Goal: Information Seeking & Learning: Learn about a topic

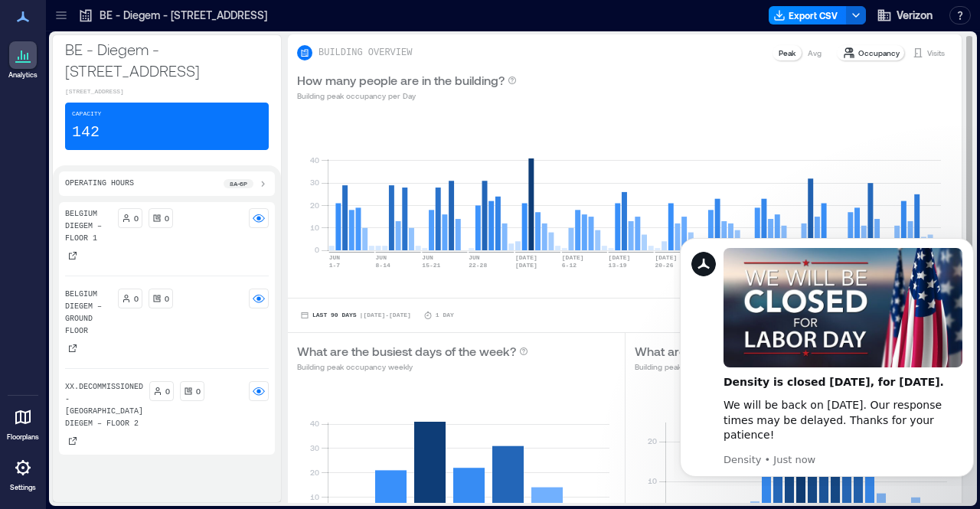
click at [615, 305] on div "Last 90 Days | [DATE] - [DATE] 1 Day EXPORT COMPARE OPTIONS" at bounding box center [625, 315] width 674 height 34
click at [972, 242] on icon "Dismiss notification" at bounding box center [970, 243] width 8 height 8
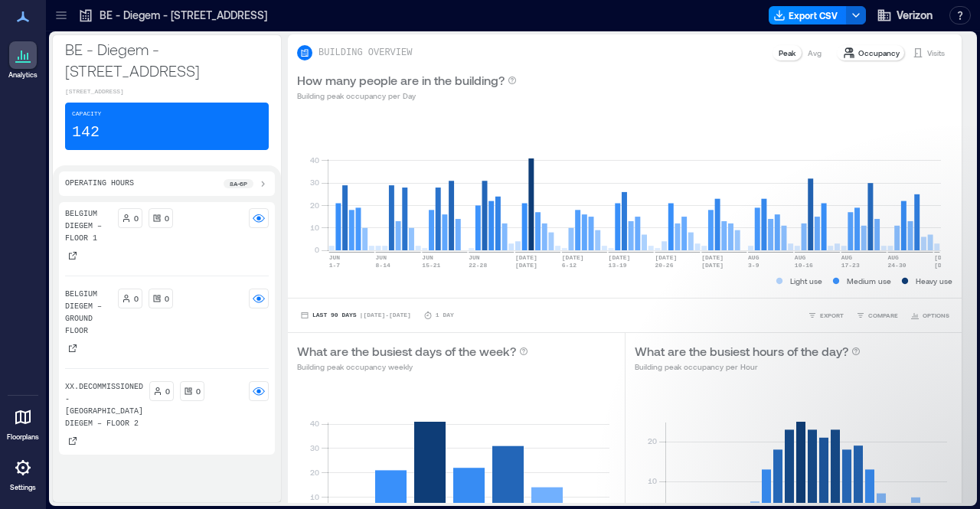
click at [63, 18] on icon at bounding box center [61, 15] width 15 height 15
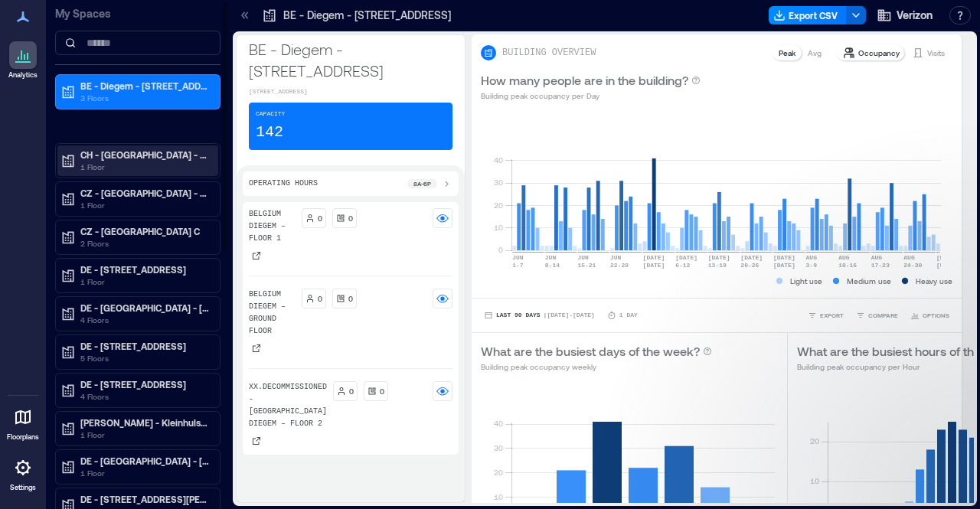
click at [153, 151] on p "CH - [GEOGRAPHIC_DATA] - [STREET_ADDRESS]" at bounding box center [144, 155] width 129 height 12
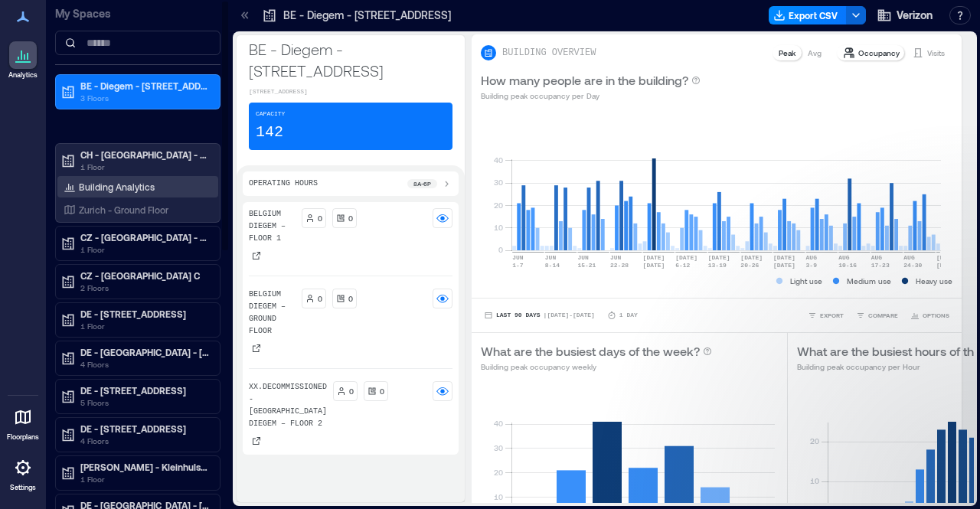
click at [146, 181] on p "Building Analytics" at bounding box center [117, 187] width 76 height 12
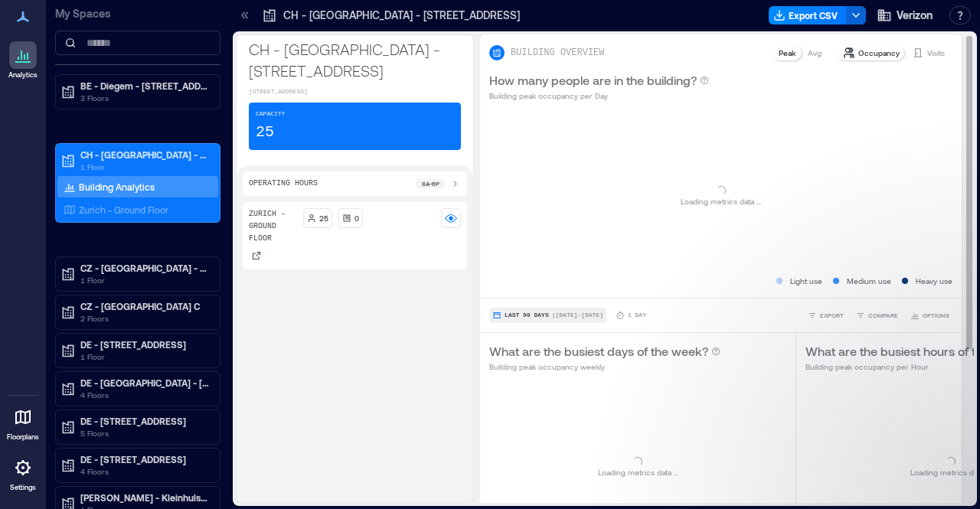
click at [553, 308] on button "Last 90 Days | [DATE] - [DATE]" at bounding box center [547, 315] width 117 height 15
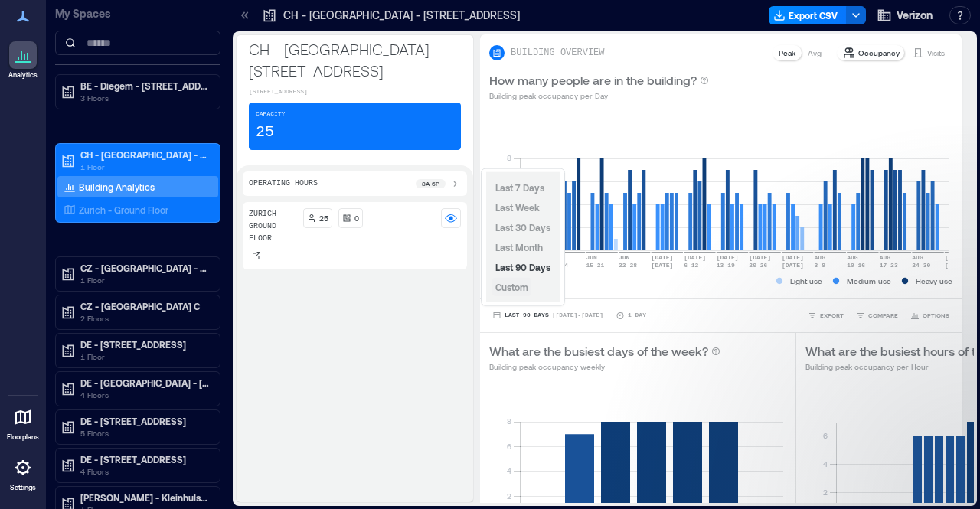
click at [517, 284] on span "Custom" at bounding box center [512, 287] width 33 height 11
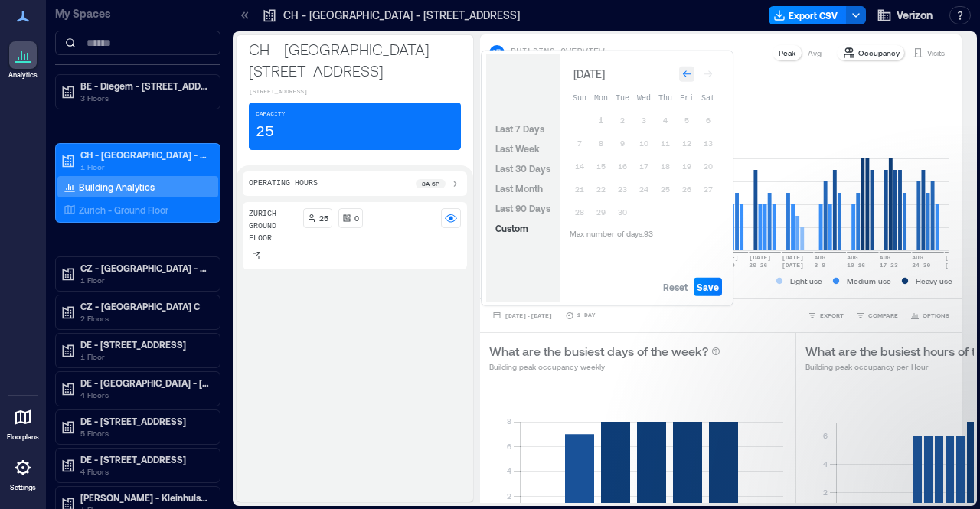
click at [685, 75] on icon "Go to previous month" at bounding box center [687, 73] width 8 height 7
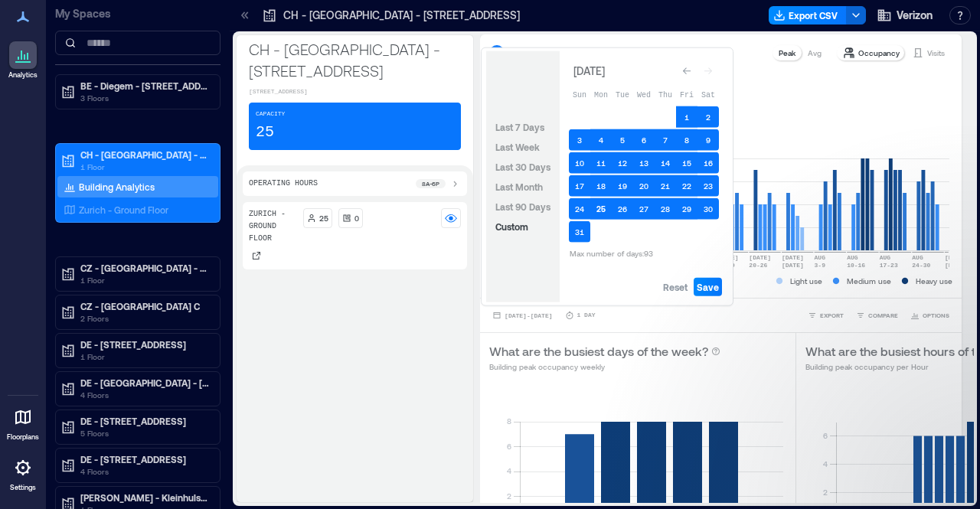
click at [604, 207] on button "25" at bounding box center [601, 208] width 21 height 21
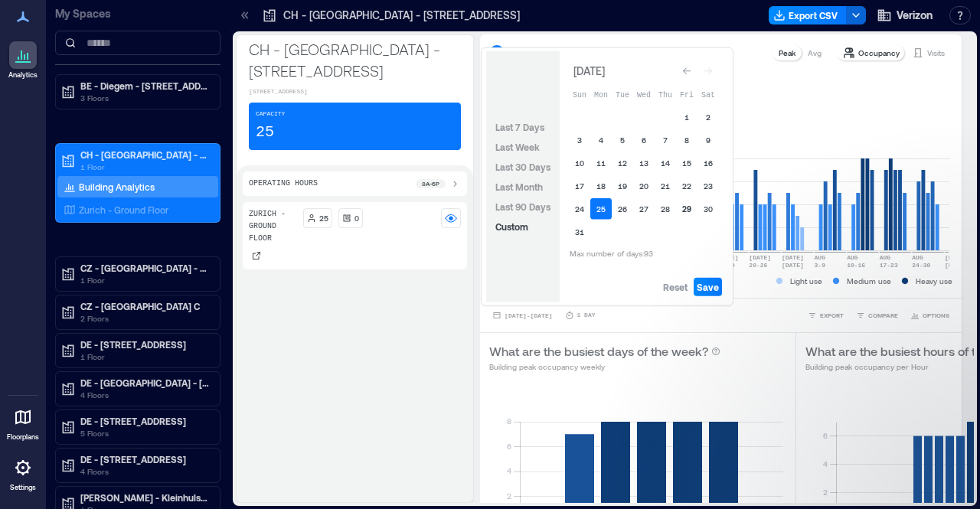
click at [684, 205] on button "29" at bounding box center [686, 208] width 21 height 21
click at [717, 289] on span "Save" at bounding box center [708, 287] width 22 height 12
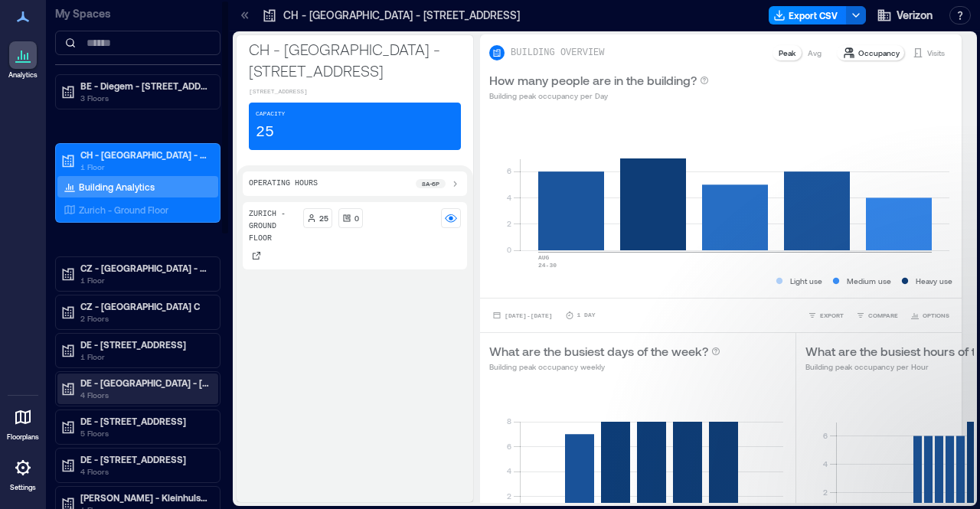
click at [124, 389] on p "4 Floors" at bounding box center [144, 395] width 129 height 12
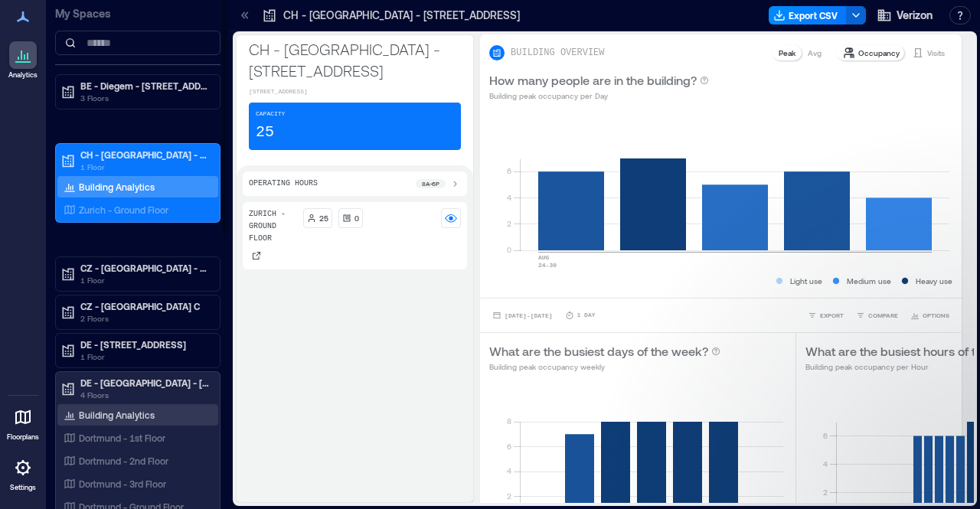
click at [124, 417] on p "Building Analytics" at bounding box center [117, 415] width 76 height 12
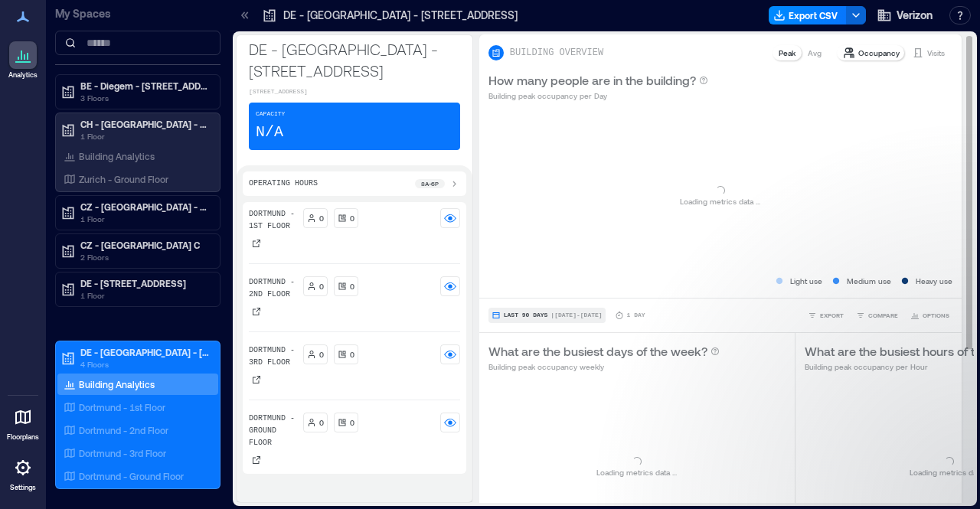
click at [551, 316] on span "| [DATE] - [DATE]" at bounding box center [576, 316] width 51 height 0
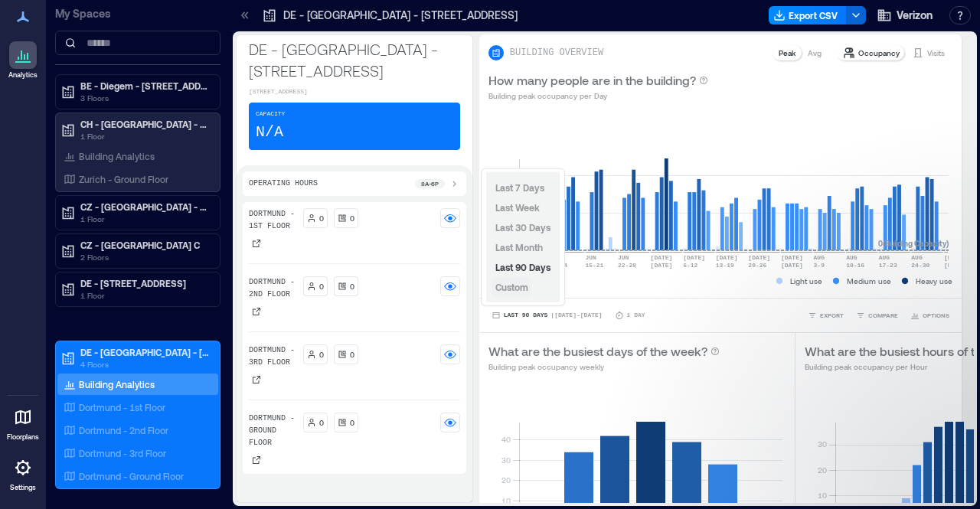
click at [529, 286] on span "Custom" at bounding box center [512, 287] width 33 height 11
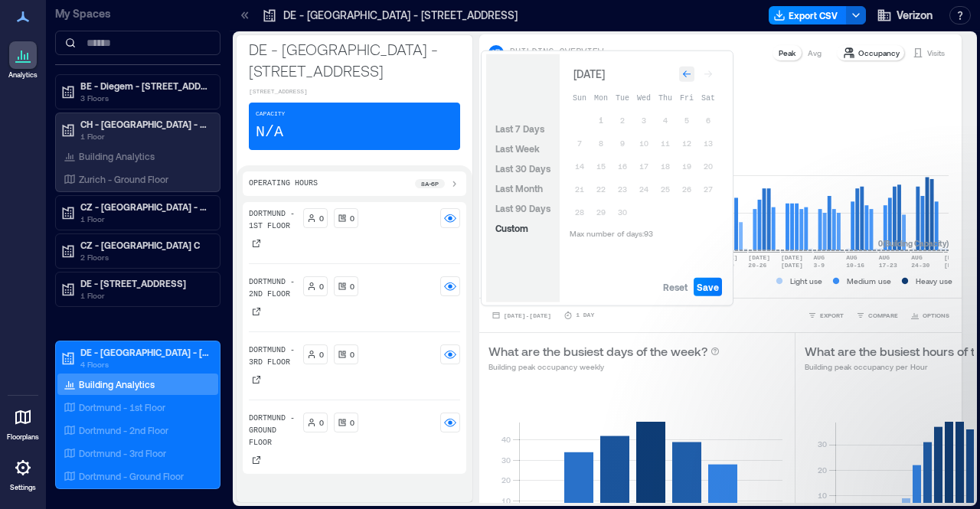
click at [688, 75] on icon "Go to previous month" at bounding box center [686, 74] width 9 height 9
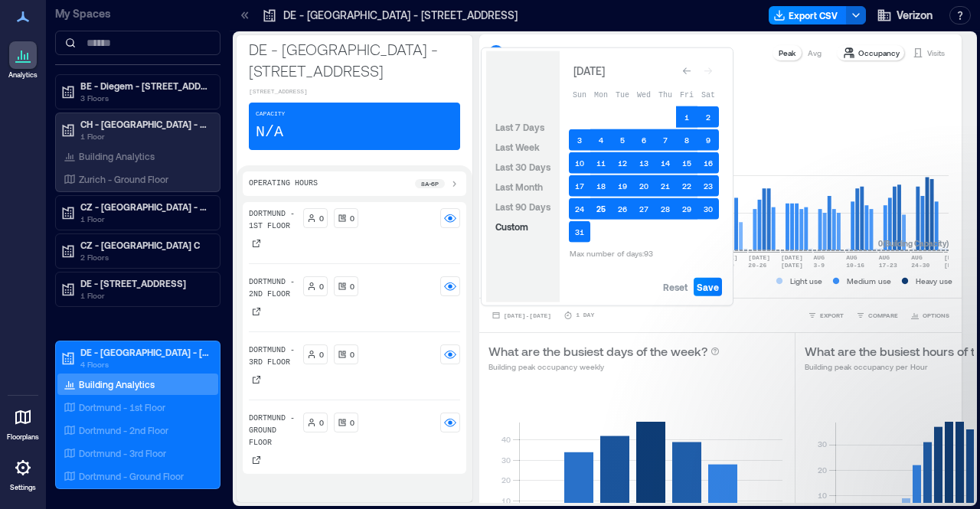
click at [601, 208] on button "25" at bounding box center [601, 208] width 21 height 21
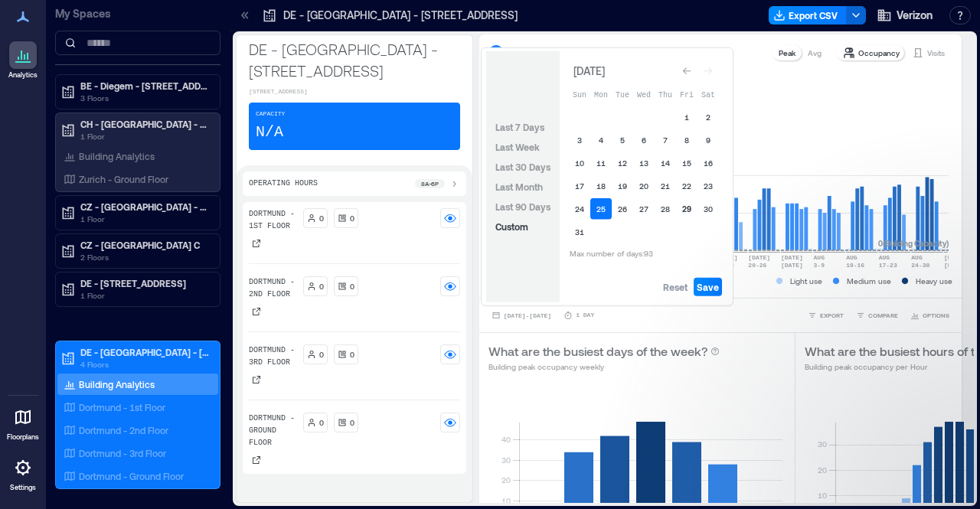
click at [685, 211] on button "29" at bounding box center [686, 208] width 21 height 21
click at [715, 284] on span "Save" at bounding box center [708, 287] width 22 height 12
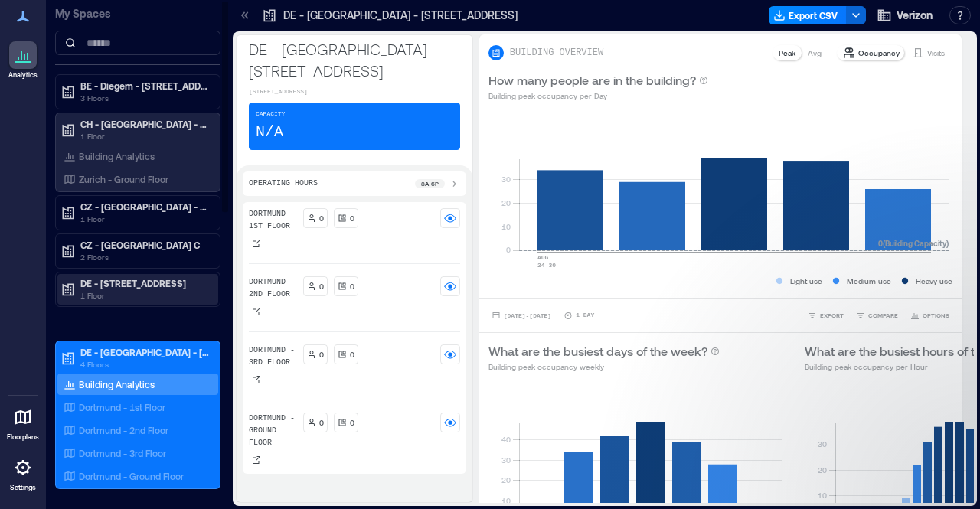
click at [126, 284] on p "DE - [STREET_ADDRESS]" at bounding box center [144, 283] width 129 height 12
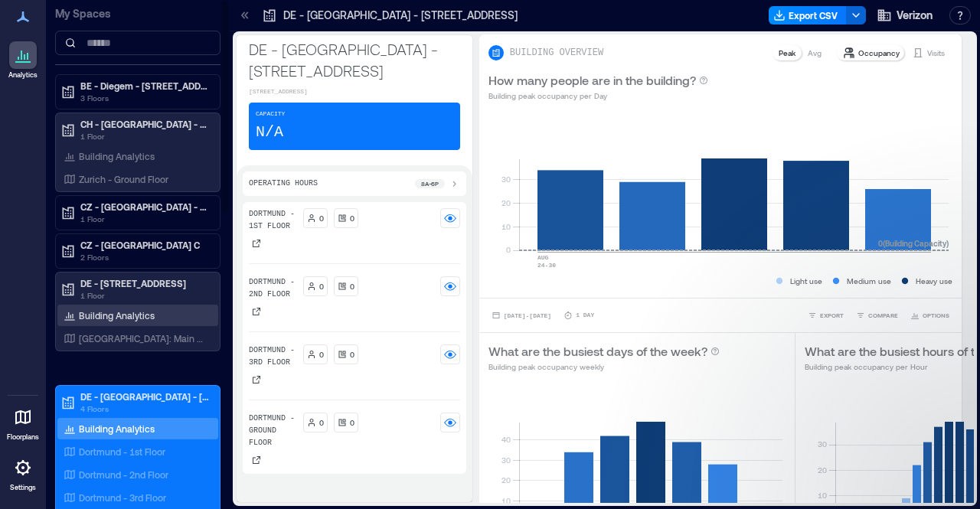
click at [129, 314] on p "Building Analytics" at bounding box center [117, 315] width 76 height 12
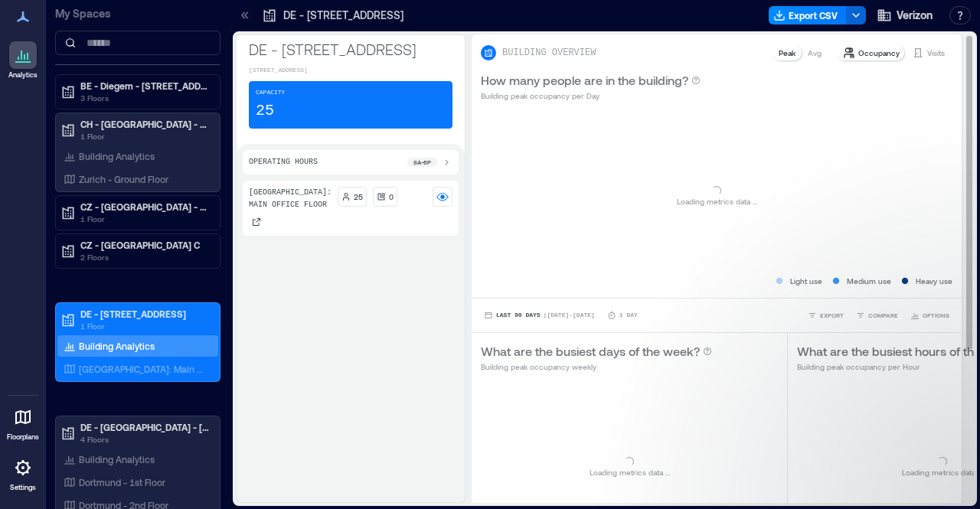
click at [546, 323] on div "Last 90 Days | [DATE] - [DATE] 1 Day EXPORT COMPARE OPTIONS" at bounding box center [717, 315] width 490 height 34
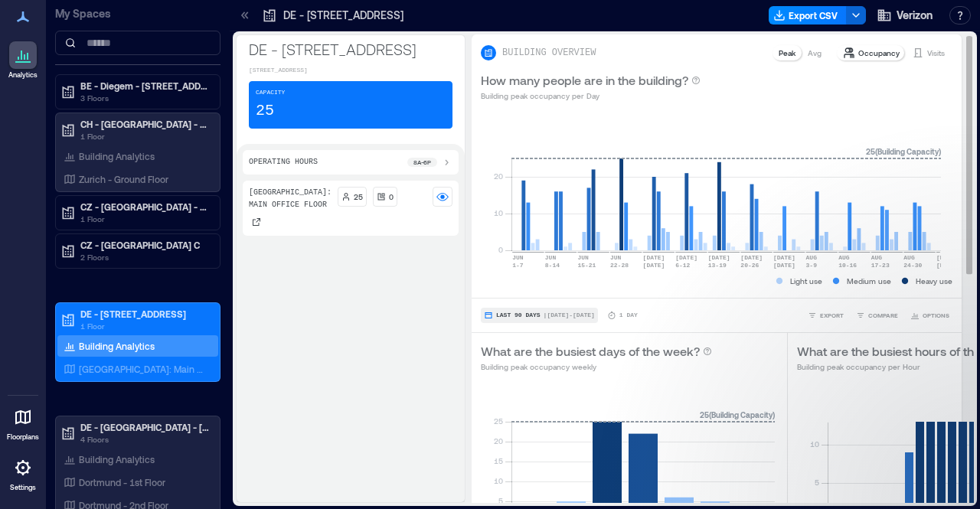
click at [548, 316] on span "| [DATE] - [DATE]" at bounding box center [569, 316] width 51 height 0
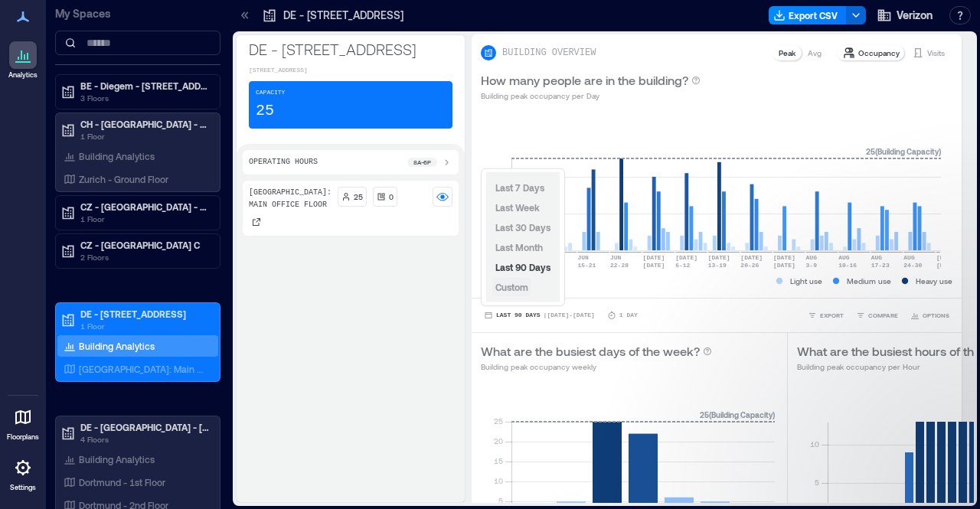
click at [507, 286] on span "Custom" at bounding box center [512, 287] width 33 height 11
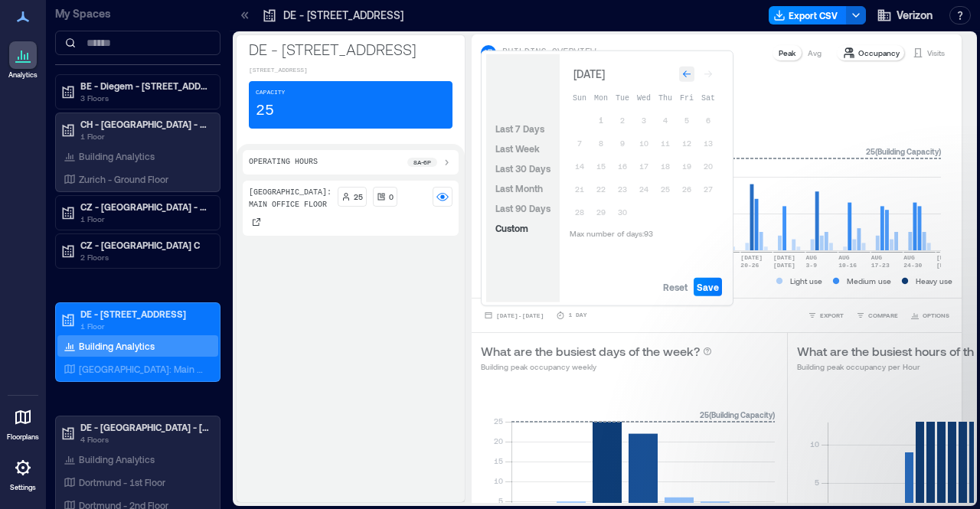
click at [689, 72] on icon "Go to previous month" at bounding box center [686, 74] width 9 height 9
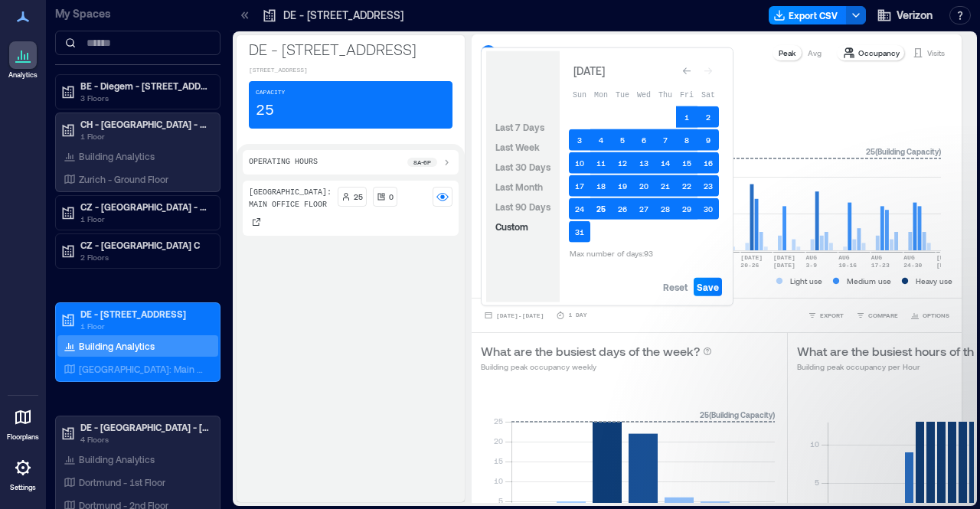
click at [607, 202] on button "25" at bounding box center [601, 208] width 21 height 21
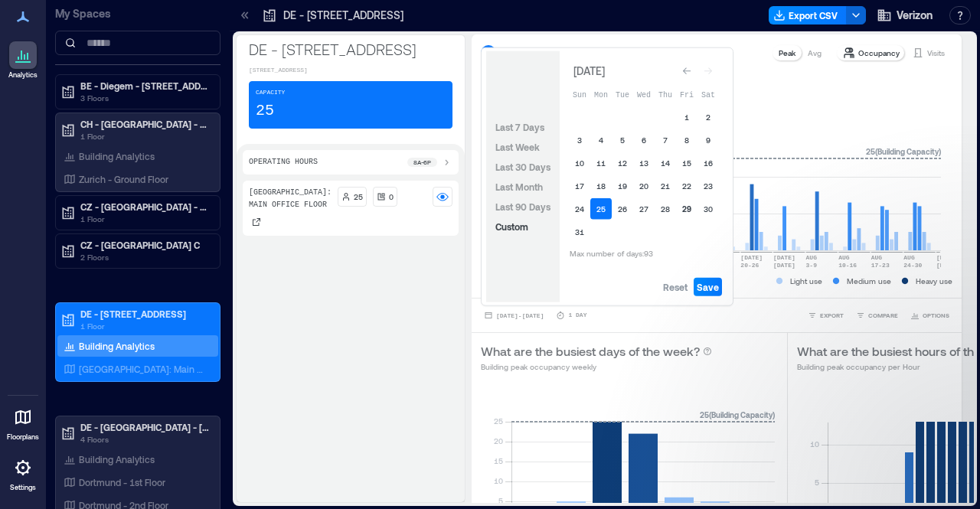
click at [684, 211] on button "29" at bounding box center [686, 208] width 21 height 21
click at [717, 287] on span "Save" at bounding box center [708, 287] width 22 height 12
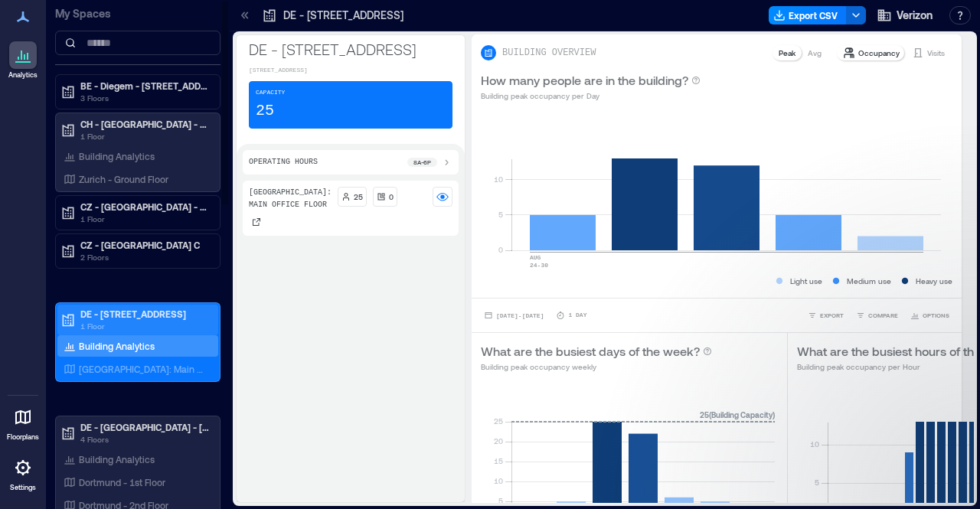
click at [135, 309] on p "DE - [STREET_ADDRESS]" at bounding box center [144, 314] width 129 height 12
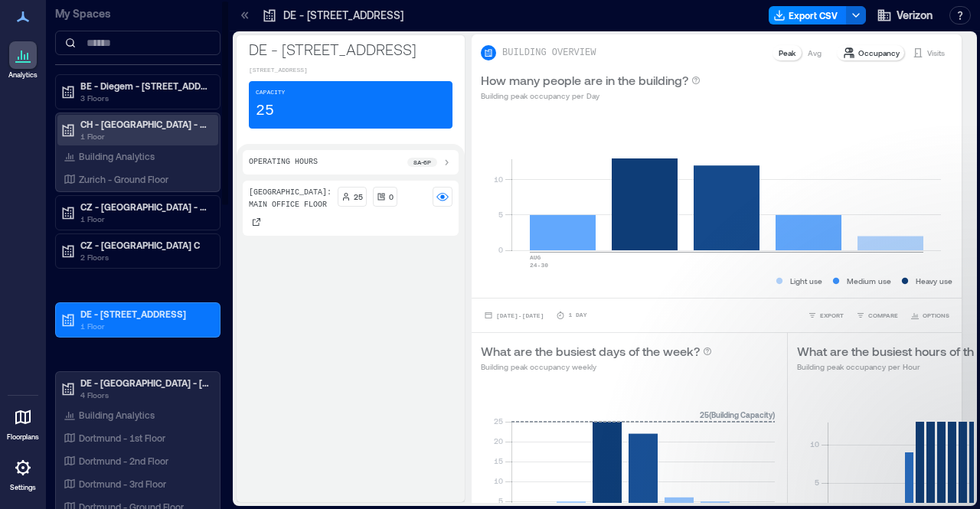
click at [150, 130] on p "1 Floor" at bounding box center [144, 136] width 129 height 12
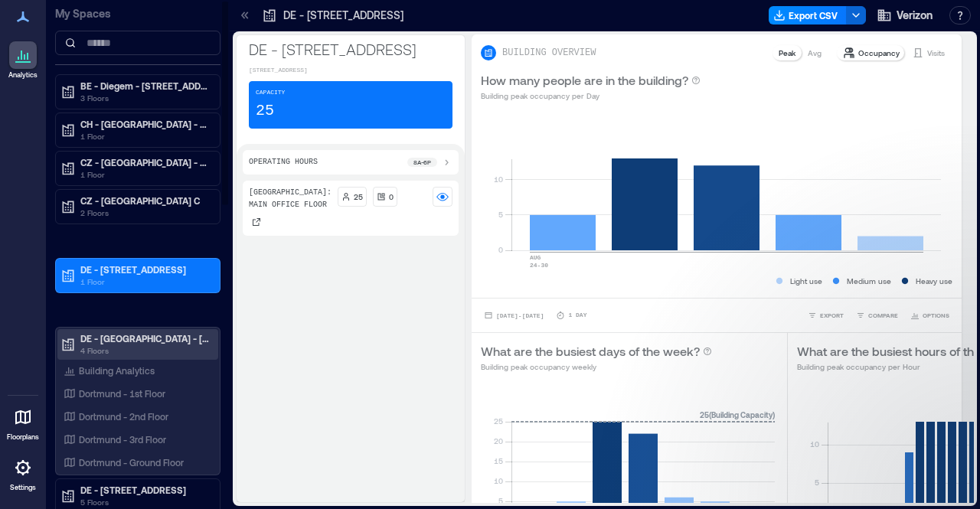
click at [138, 337] on p "DE - [GEOGRAPHIC_DATA] - [STREET_ADDRESS]" at bounding box center [144, 338] width 129 height 12
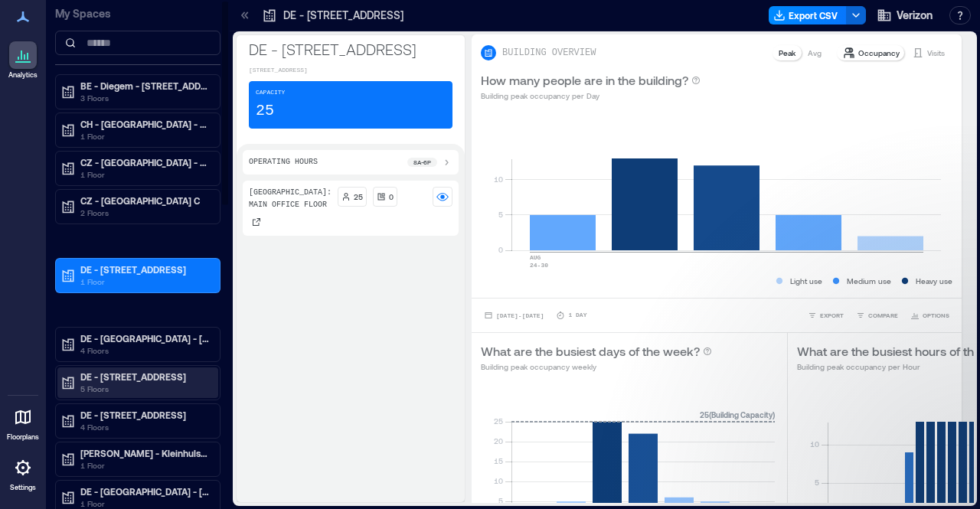
click at [134, 371] on p "DE - [STREET_ADDRESS]" at bounding box center [144, 377] width 129 height 12
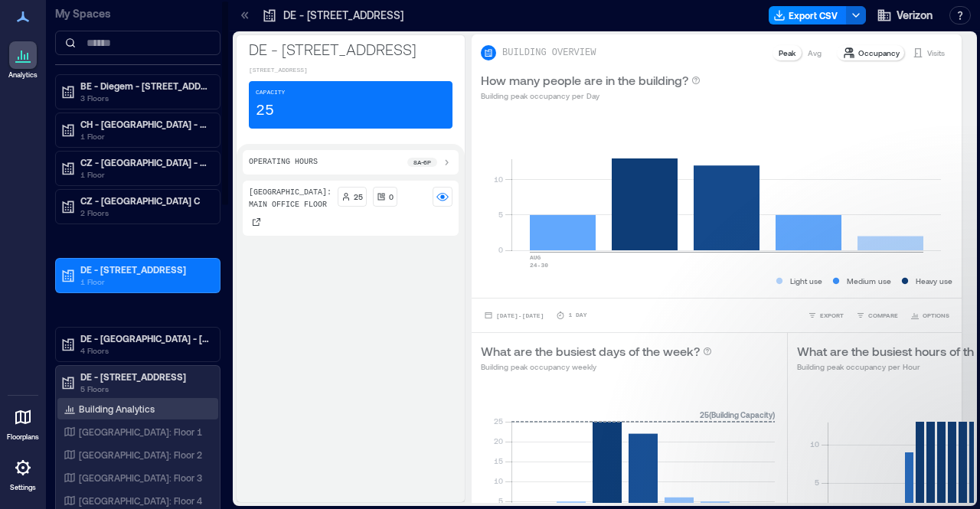
click at [129, 403] on p "Building Analytics" at bounding box center [117, 409] width 76 height 12
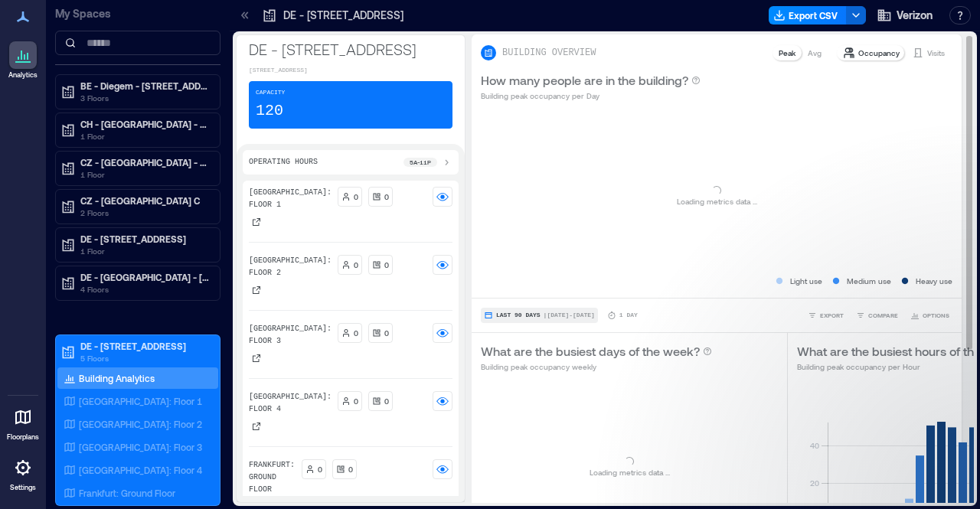
click at [544, 316] on span "| [DATE] - [DATE]" at bounding box center [569, 316] width 51 height 0
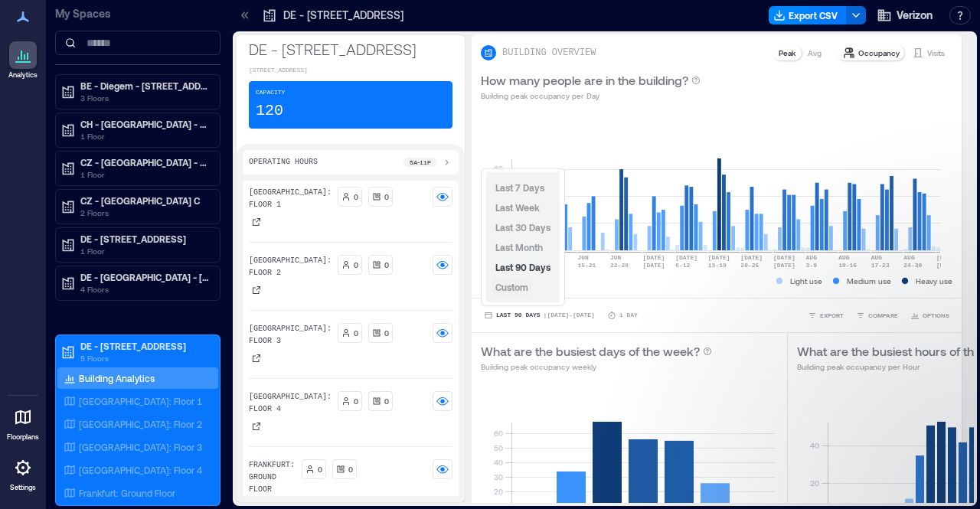
click at [526, 288] on span "Custom" at bounding box center [512, 287] width 33 height 11
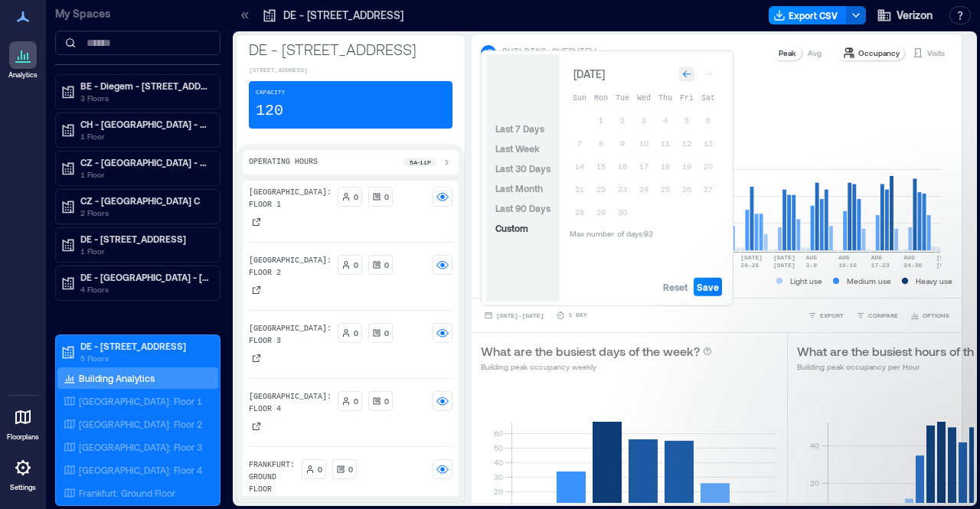
click at [688, 70] on icon "Go to previous month" at bounding box center [686, 74] width 9 height 9
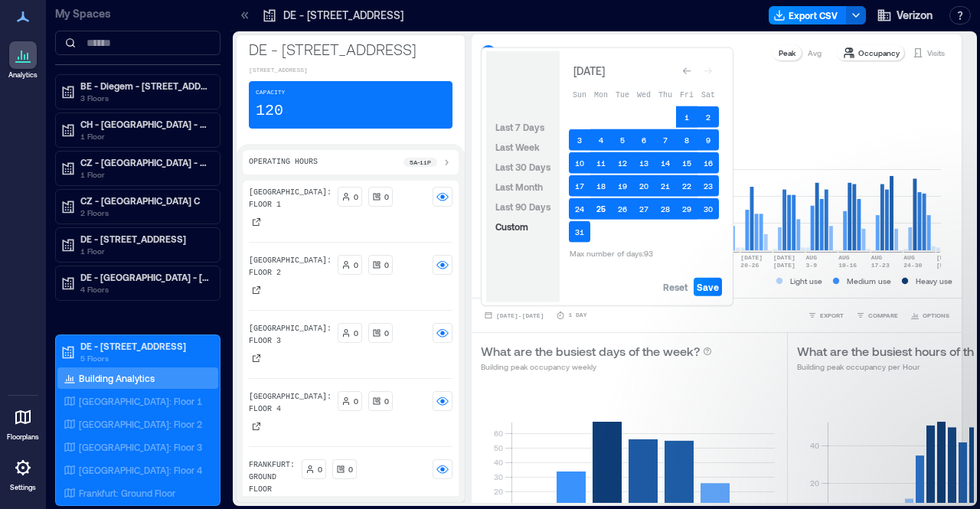
click at [605, 206] on button "25" at bounding box center [601, 208] width 21 height 21
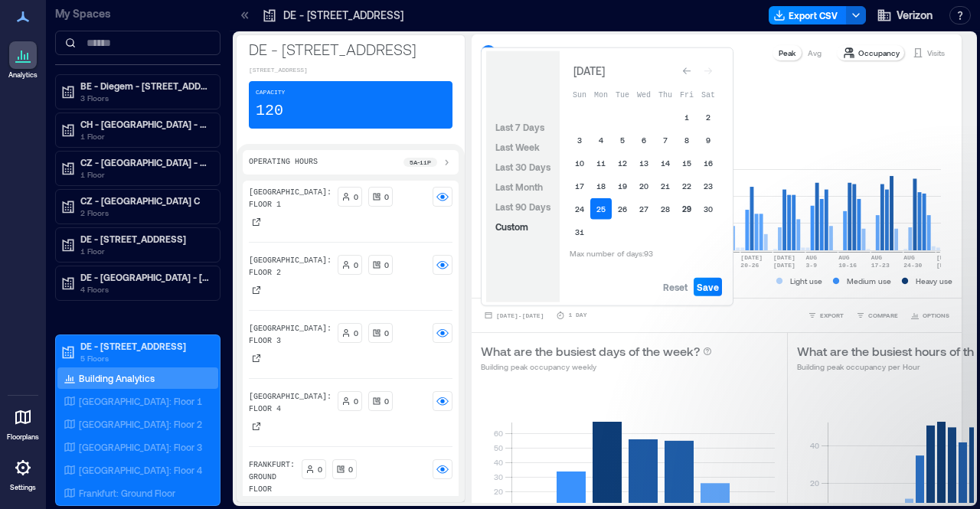
click at [690, 211] on button "29" at bounding box center [686, 208] width 21 height 21
click at [709, 281] on span "Save" at bounding box center [708, 287] width 22 height 12
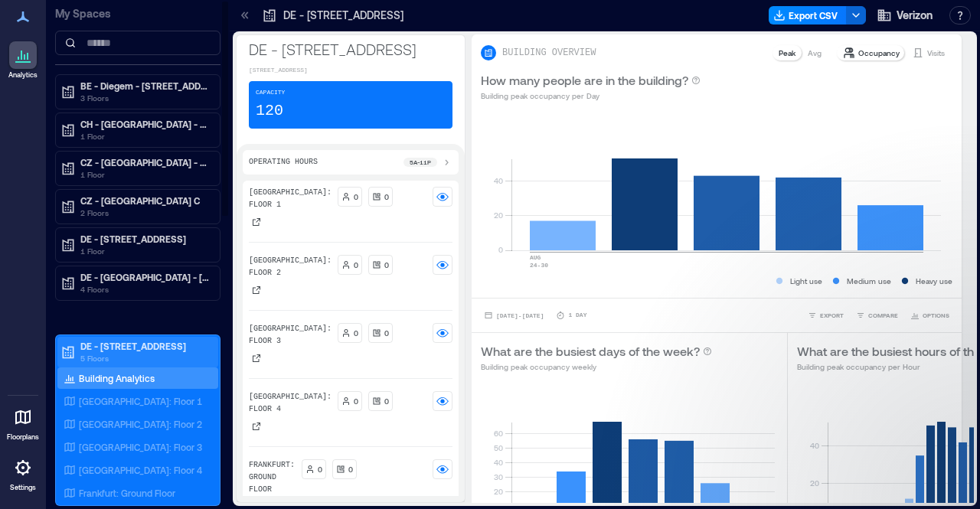
click at [123, 341] on p "DE - [STREET_ADDRESS]" at bounding box center [144, 346] width 129 height 12
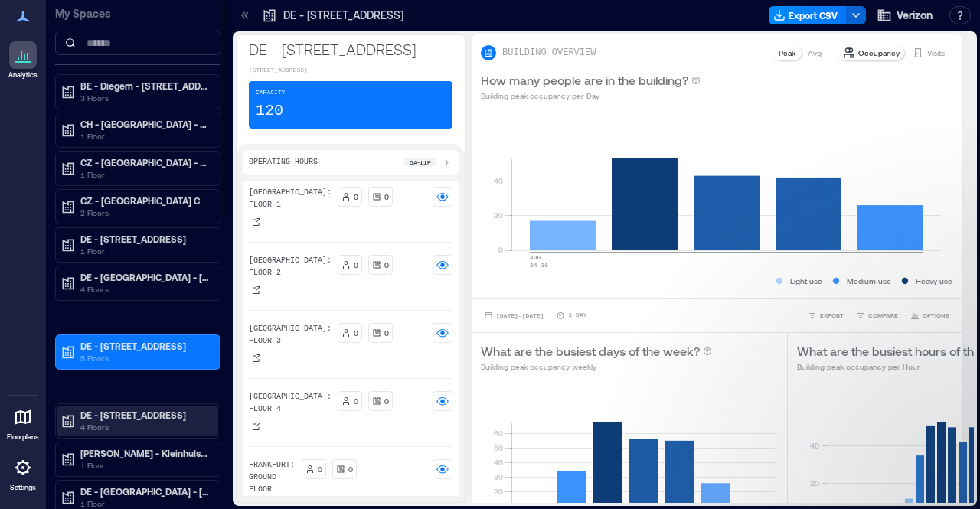
click at [126, 409] on p "DE - [STREET_ADDRESS]" at bounding box center [144, 415] width 129 height 12
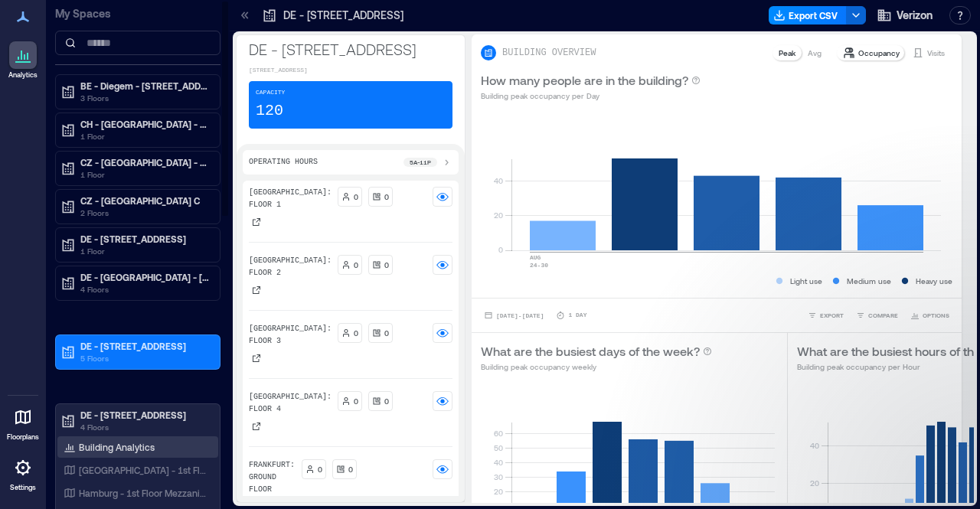
click at [127, 441] on p "Building Analytics" at bounding box center [117, 447] width 76 height 12
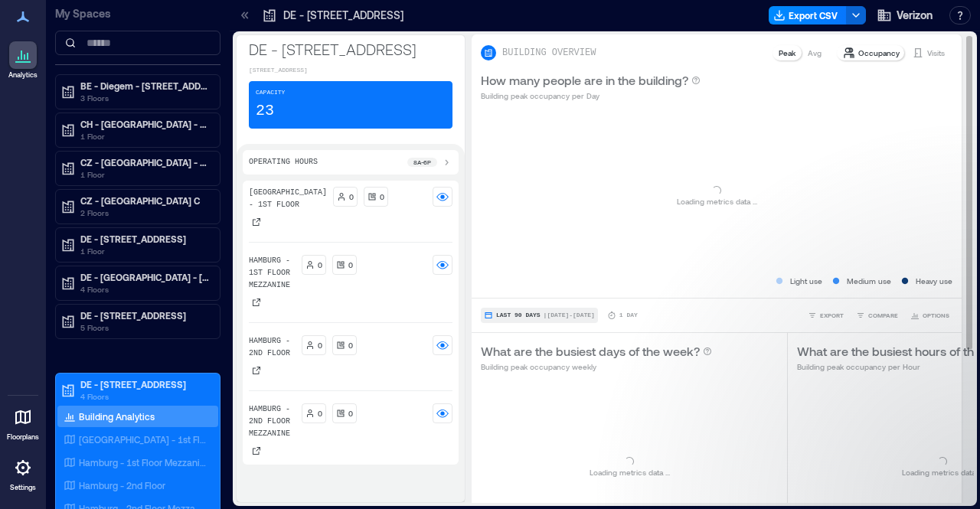
click at [545, 316] on span "| [DATE] - [DATE]" at bounding box center [569, 316] width 51 height 0
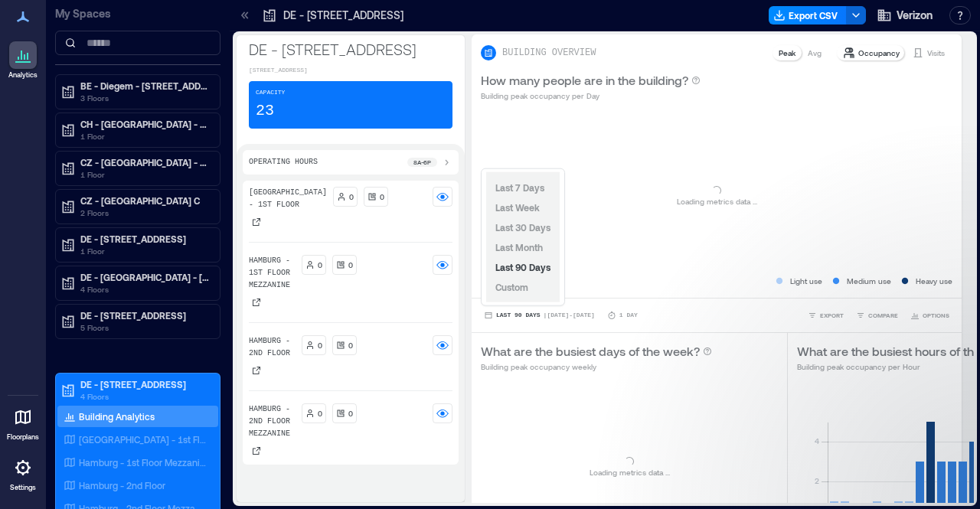
click at [533, 291] on div "Last 7 Days Last Week Last 30 Days Last Month Last 90 Days Custom" at bounding box center [523, 237] width 74 height 130
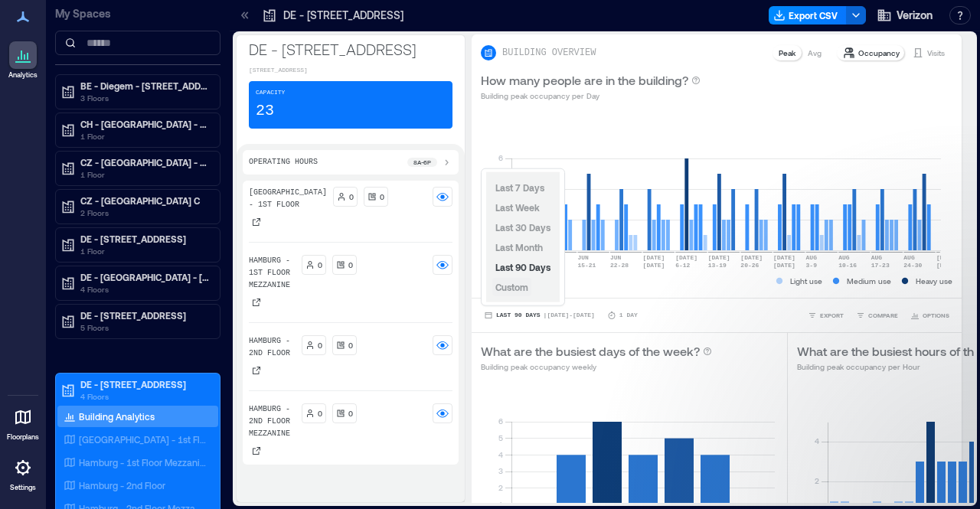
click at [528, 289] on span "Custom" at bounding box center [512, 287] width 33 height 11
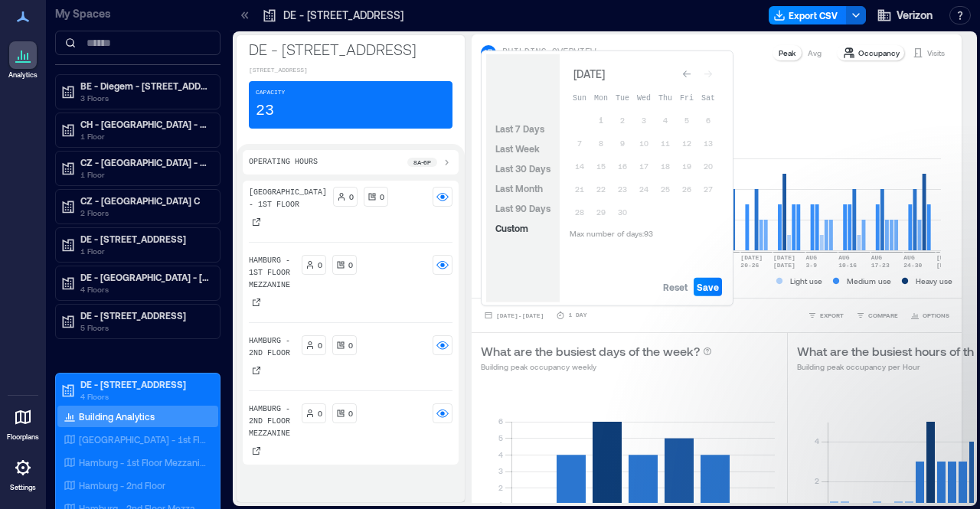
click at [679, 74] on div "Go to previous month" at bounding box center [686, 74] width 15 height 15
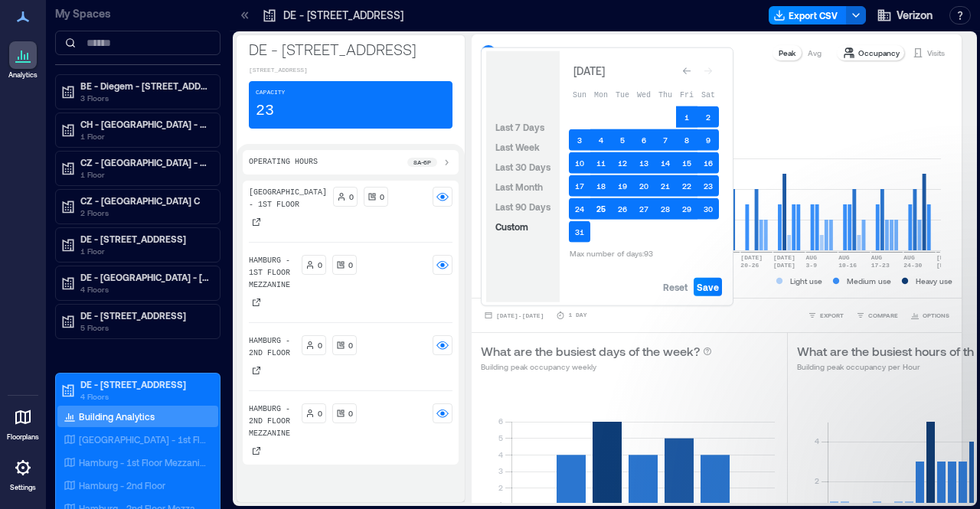
click at [597, 208] on button "25" at bounding box center [601, 208] width 21 height 21
click at [600, 208] on button "25" at bounding box center [601, 208] width 21 height 21
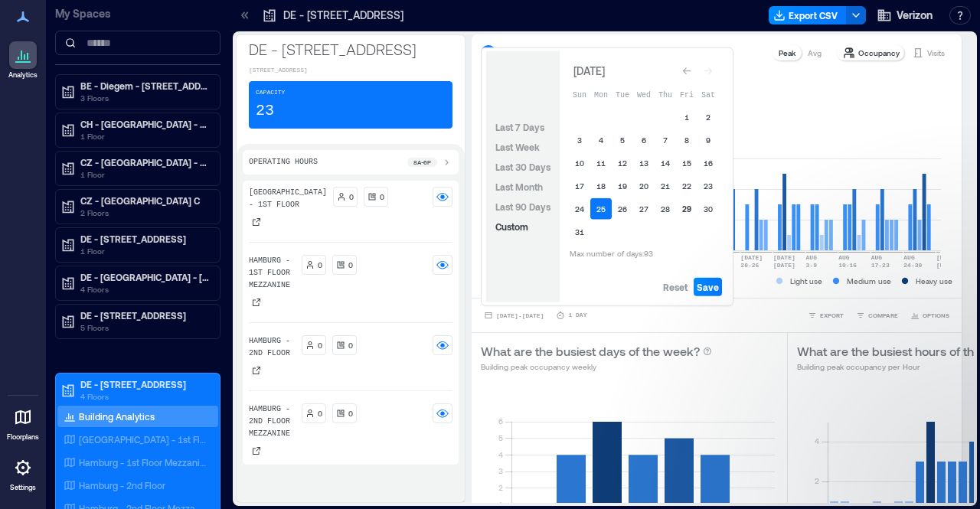
click at [686, 212] on button "29" at bounding box center [686, 208] width 21 height 21
click at [714, 287] on span "Save" at bounding box center [708, 287] width 22 height 12
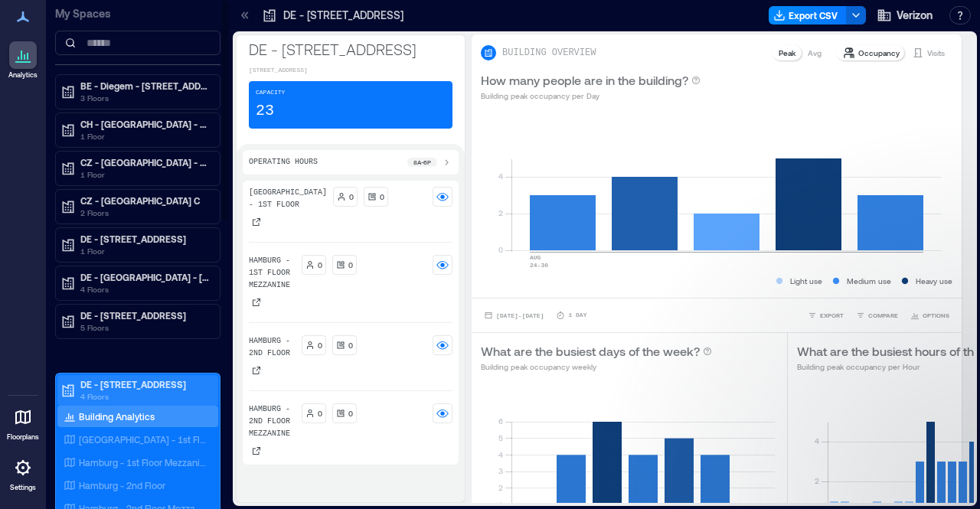
click at [145, 384] on p "DE - [STREET_ADDRESS]" at bounding box center [144, 384] width 129 height 12
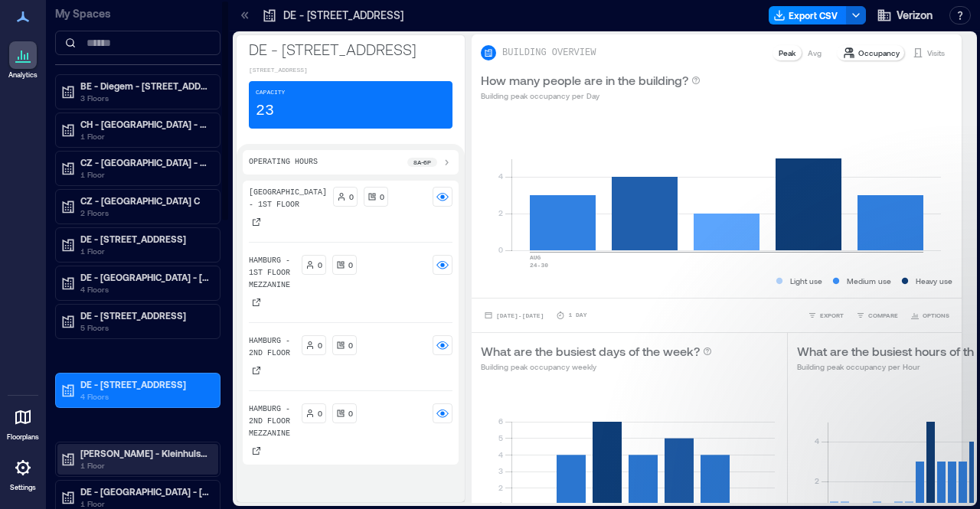
click at [130, 448] on p "[PERSON_NAME] - Kleinhulsen 1 3 5" at bounding box center [144, 453] width 129 height 12
click at [133, 483] on p "Building Analytics" at bounding box center [117, 485] width 76 height 12
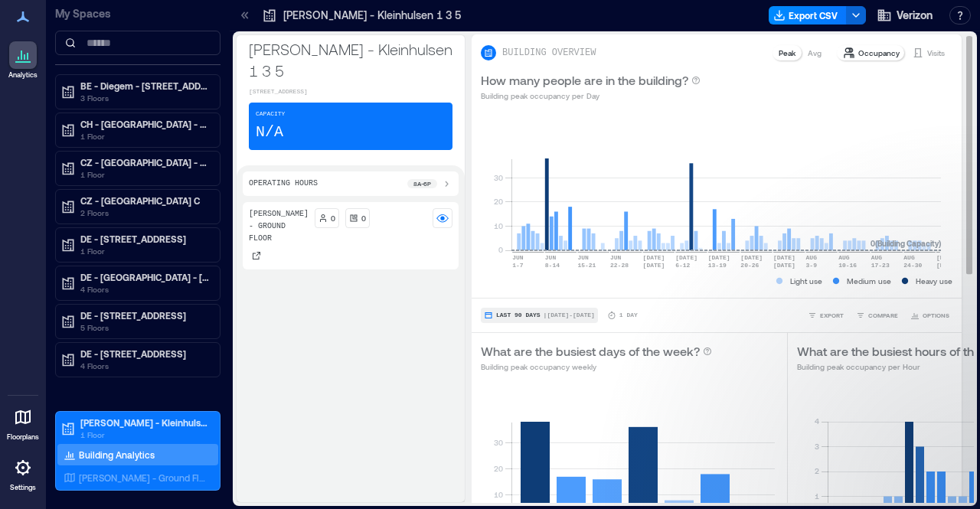
click at [555, 316] on span "| [DATE] - [DATE]" at bounding box center [569, 316] width 51 height 0
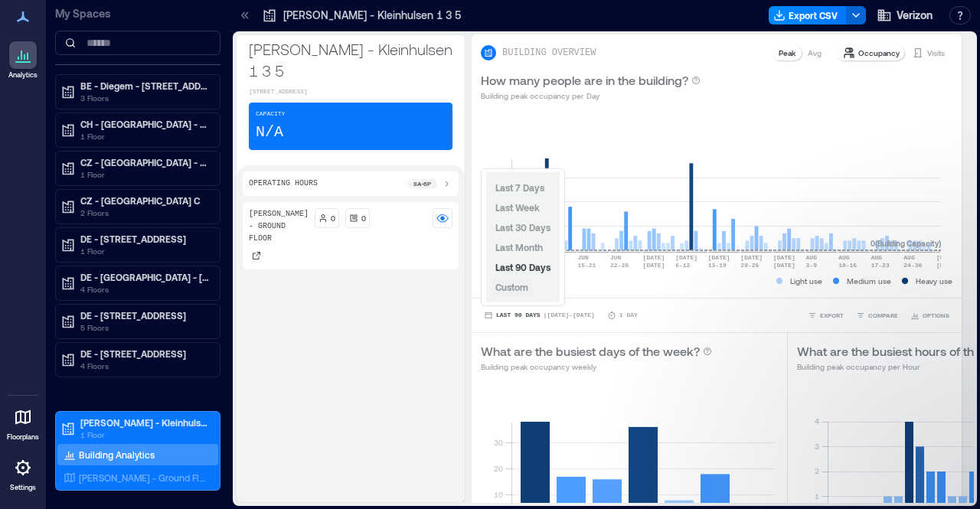
click at [525, 287] on span "Custom" at bounding box center [512, 287] width 33 height 11
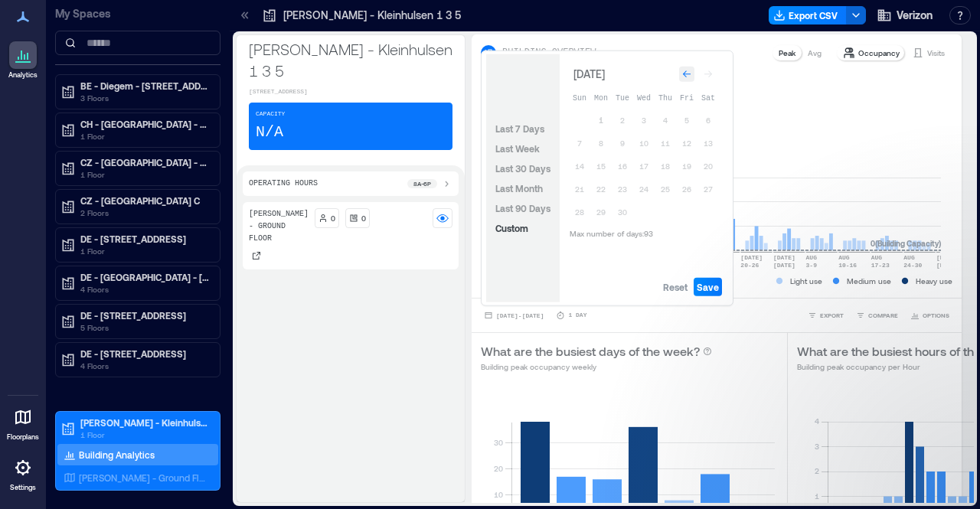
click at [690, 77] on icon "Go to previous month" at bounding box center [686, 74] width 9 height 9
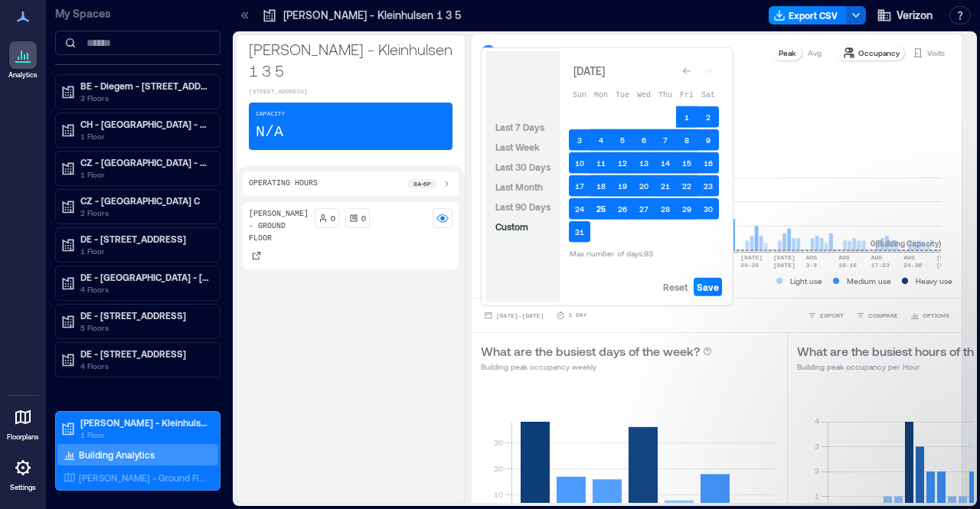
click at [604, 208] on button "25" at bounding box center [601, 208] width 21 height 21
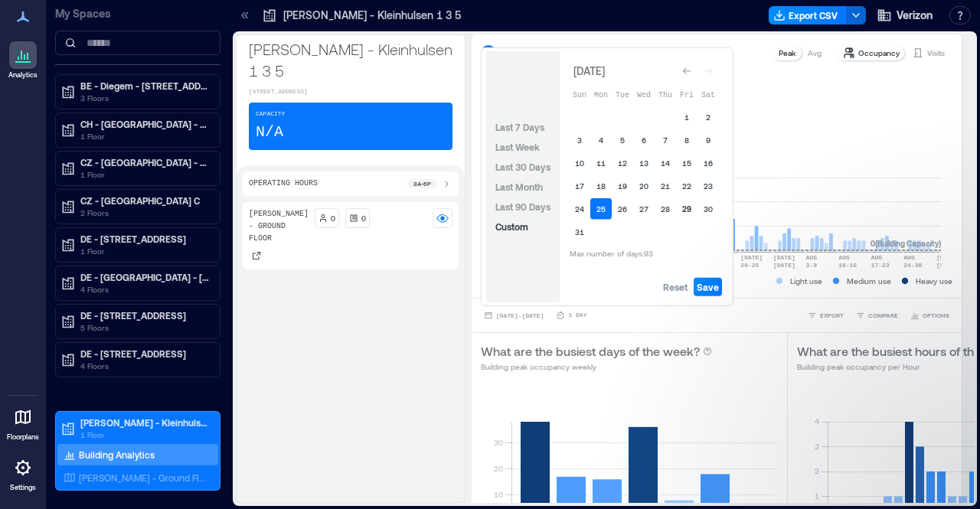
click at [692, 210] on button "29" at bounding box center [686, 208] width 21 height 21
click at [709, 281] on span "Save" at bounding box center [708, 287] width 22 height 12
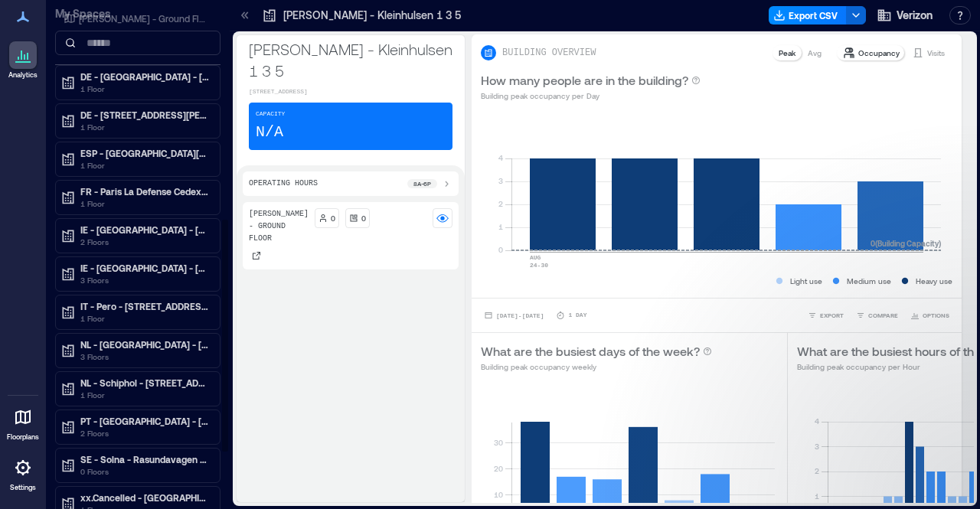
scroll to position [536, 0]
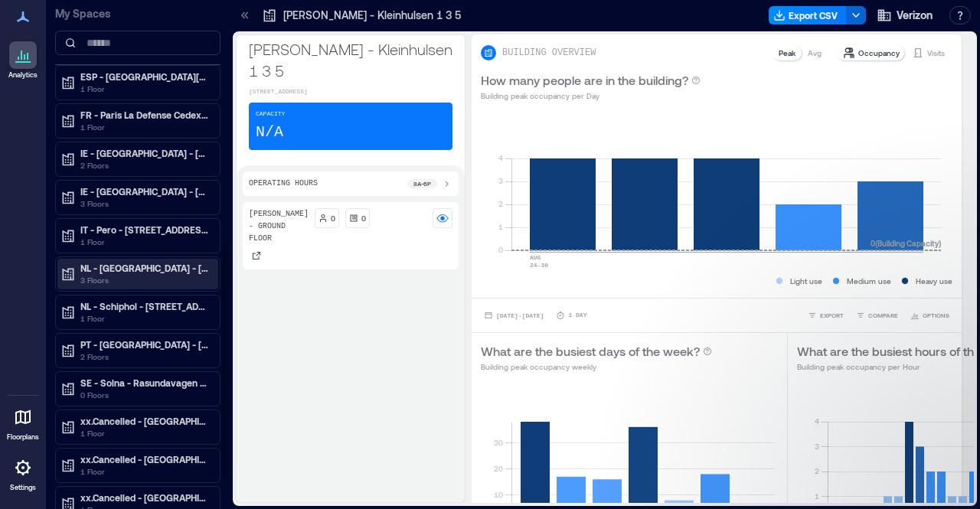
click at [146, 274] on p "3 Floors" at bounding box center [144, 280] width 129 height 12
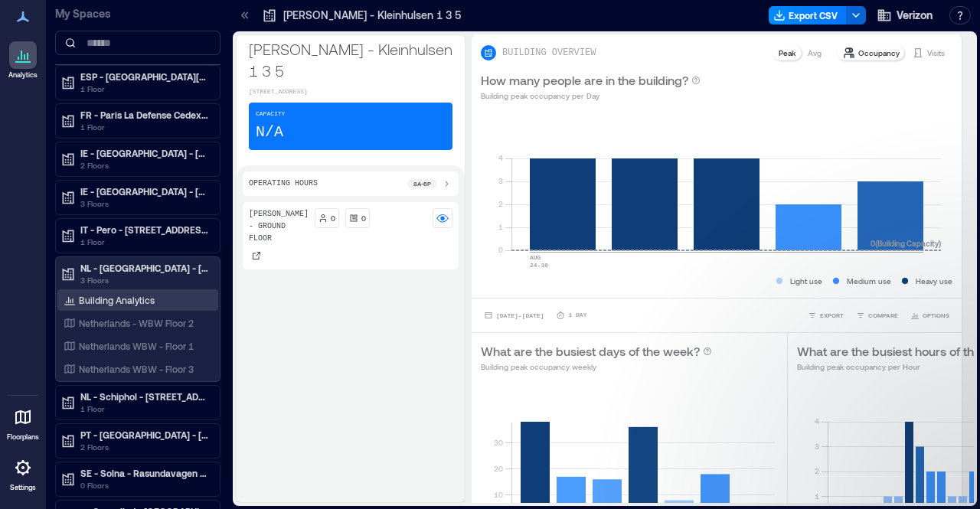
click at [138, 298] on div "Building Analytics" at bounding box center [109, 300] width 97 height 15
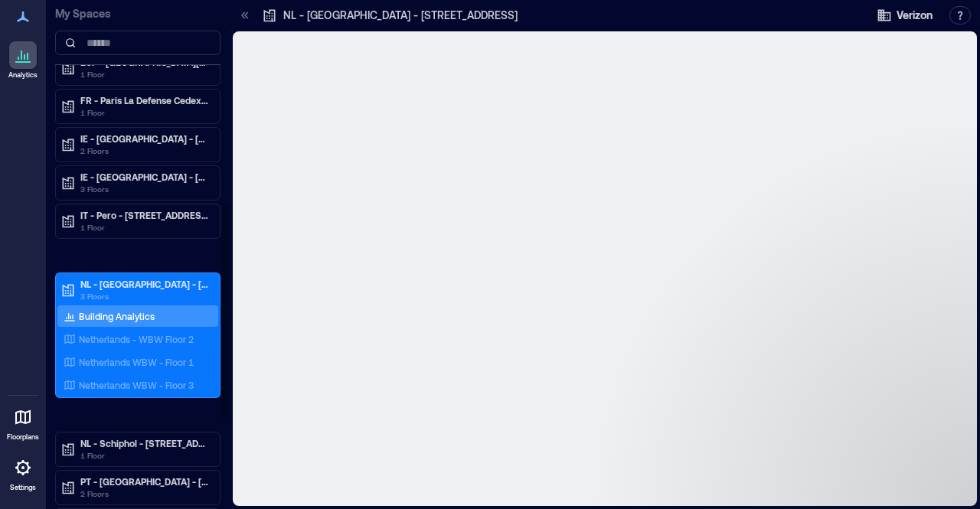
scroll to position [475, 0]
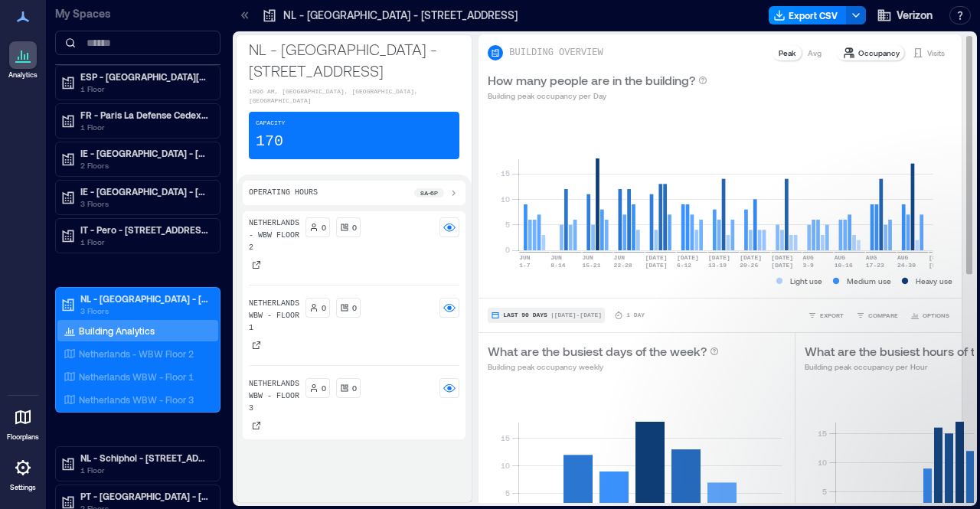
click at [587, 316] on span "| [DATE] - [DATE]" at bounding box center [576, 316] width 51 height 0
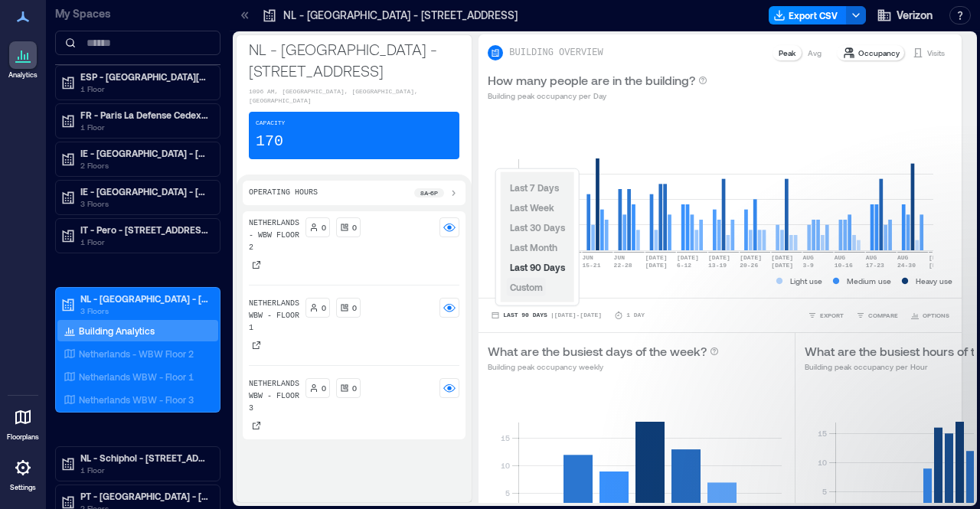
click at [533, 283] on span "Custom" at bounding box center [526, 287] width 33 height 11
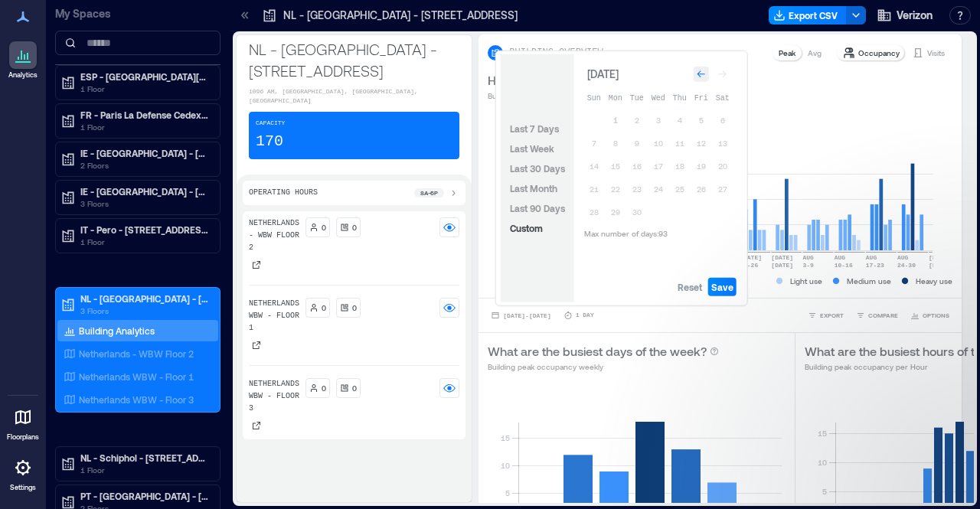
click at [705, 75] on icon "Go to previous month" at bounding box center [701, 74] width 9 height 9
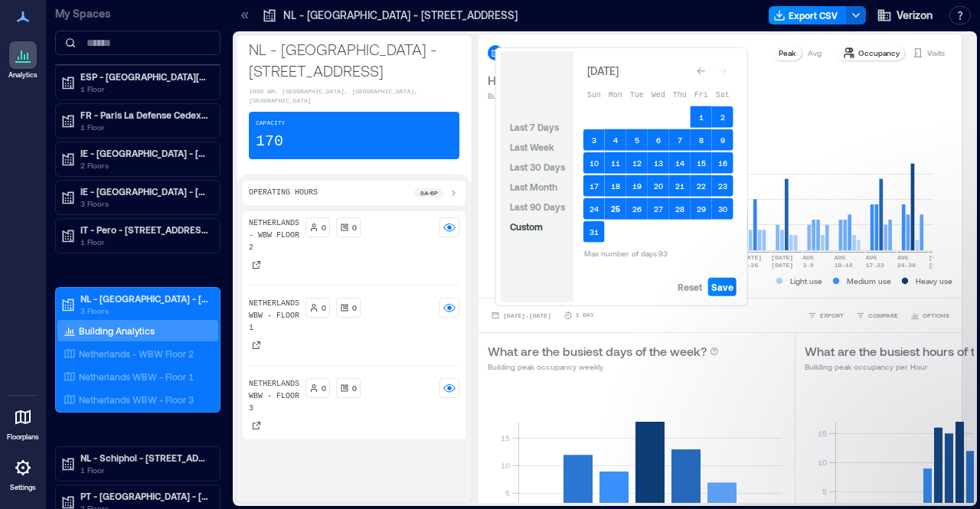
click at [617, 206] on button "25" at bounding box center [615, 208] width 21 height 21
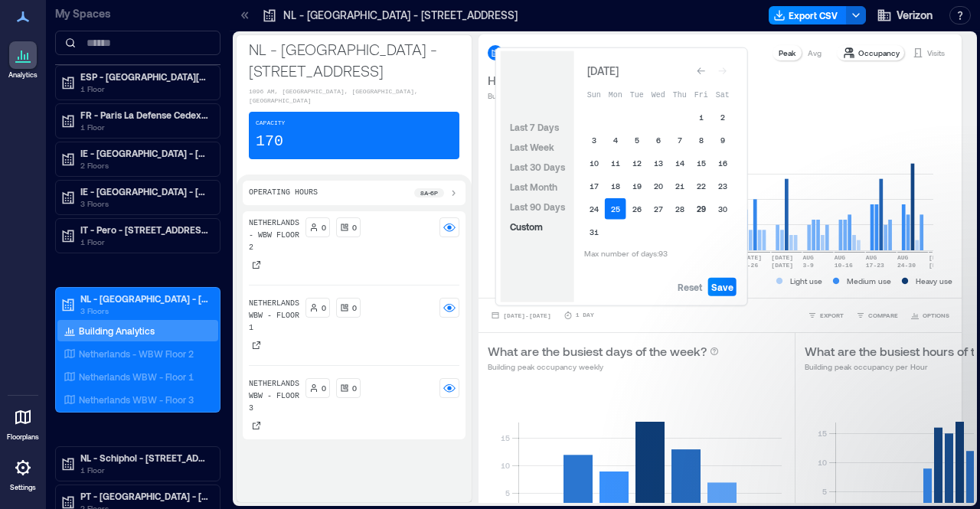
click at [706, 208] on button "29" at bounding box center [701, 208] width 21 height 21
click at [715, 292] on span "Save" at bounding box center [723, 287] width 22 height 12
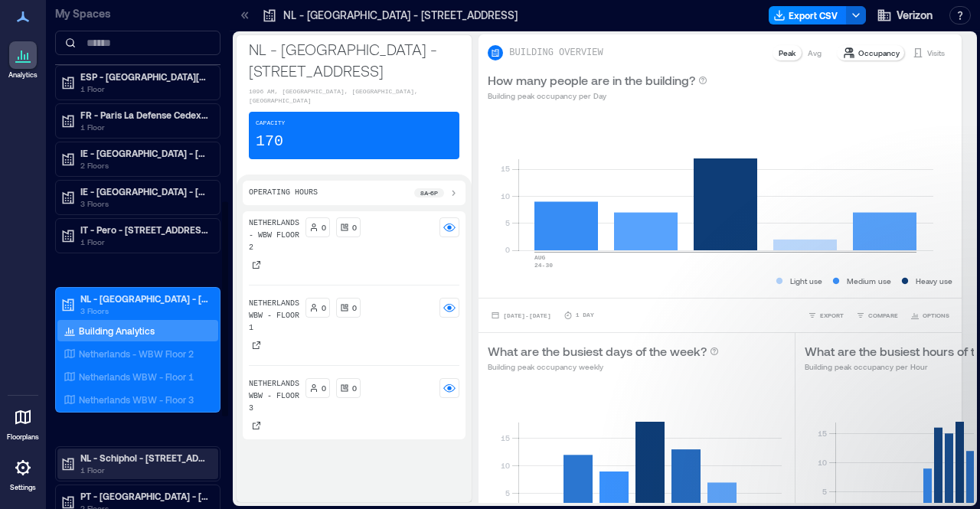
click at [159, 464] on p "1 Floor" at bounding box center [144, 470] width 129 height 12
click at [136, 484] on p "Building Analytics" at bounding box center [117, 490] width 76 height 12
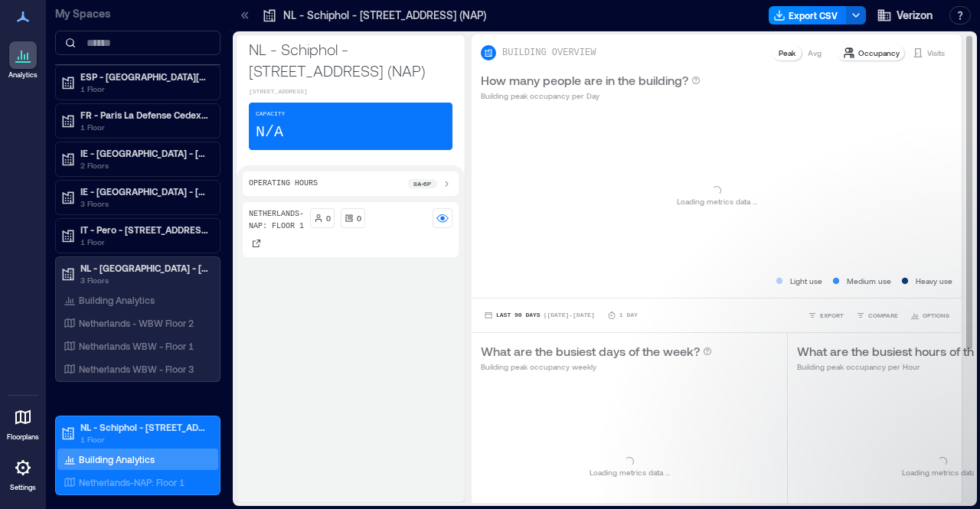
click at [561, 323] on div "Last 90 Days | [DATE] - [DATE] 1 Day EXPORT COMPARE OPTIONS" at bounding box center [717, 315] width 490 height 34
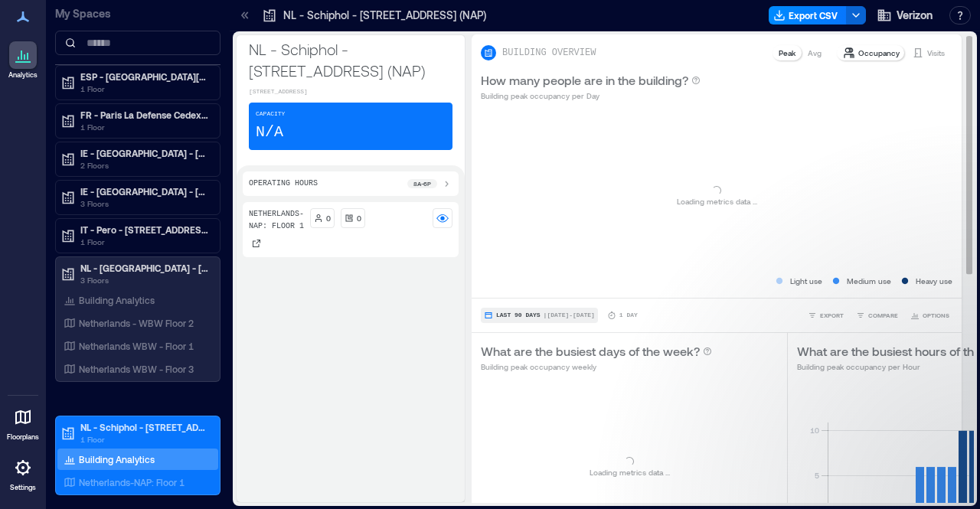
click at [563, 316] on span "| [DATE] - [DATE]" at bounding box center [569, 316] width 51 height 0
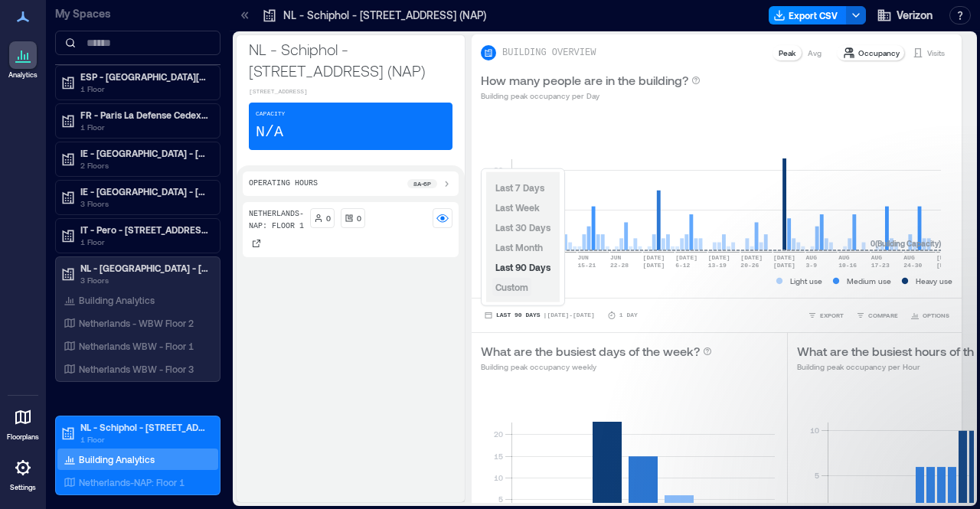
click at [523, 287] on span "Custom" at bounding box center [512, 287] width 33 height 11
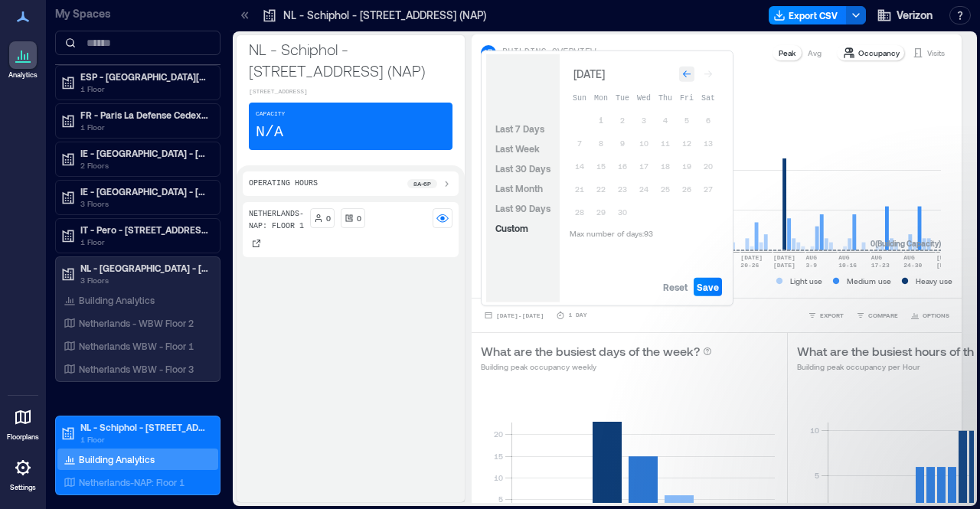
click at [686, 76] on icon "Go to previous month" at bounding box center [686, 74] width 9 height 9
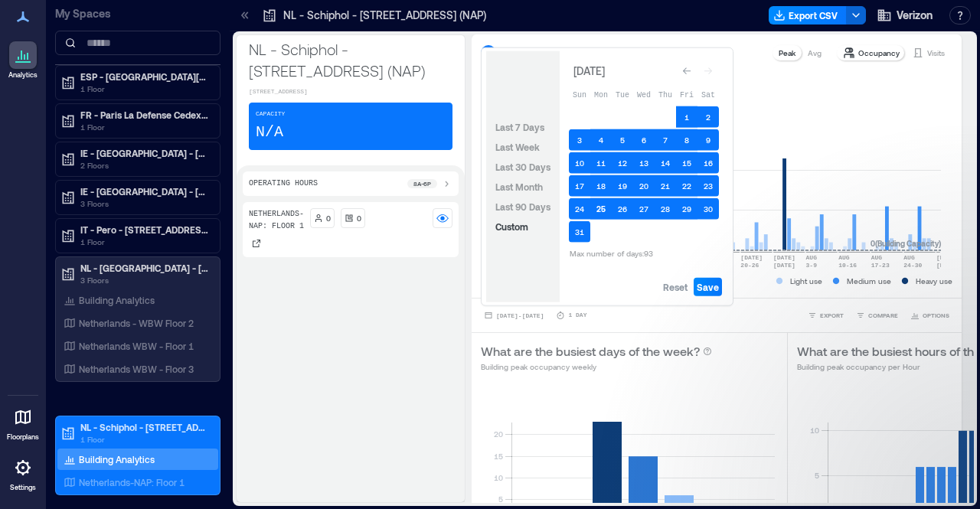
click at [605, 206] on button "25" at bounding box center [601, 208] width 21 height 21
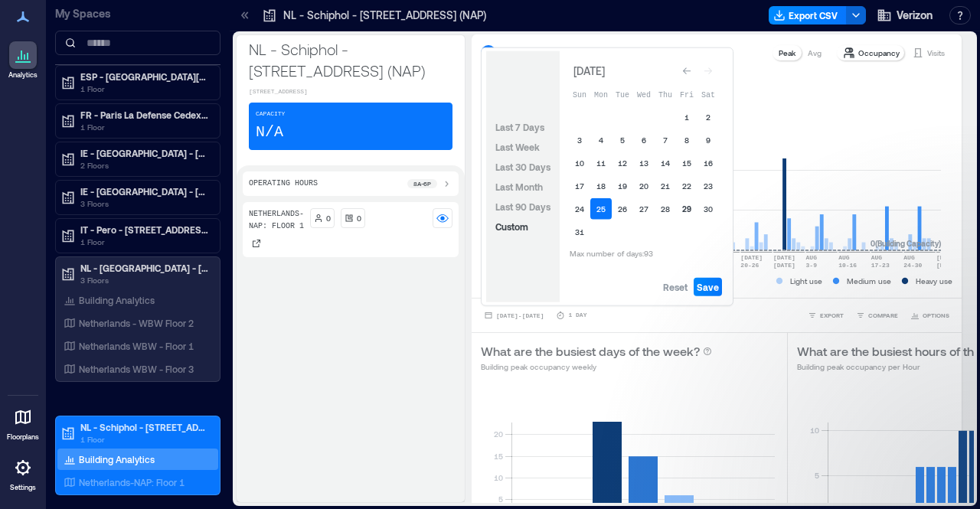
click at [691, 211] on button "29" at bounding box center [686, 208] width 21 height 21
click at [715, 287] on span "Save" at bounding box center [708, 287] width 22 height 12
